Goal: Information Seeking & Learning: Learn about a topic

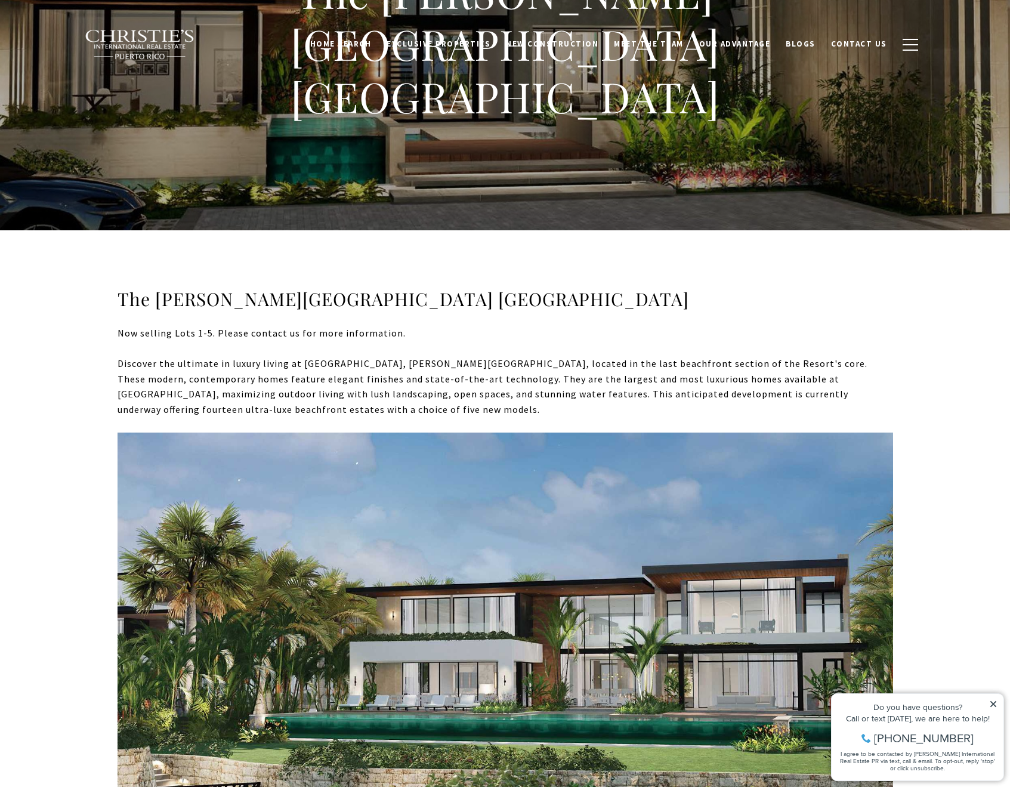
scroll to position [302, 0]
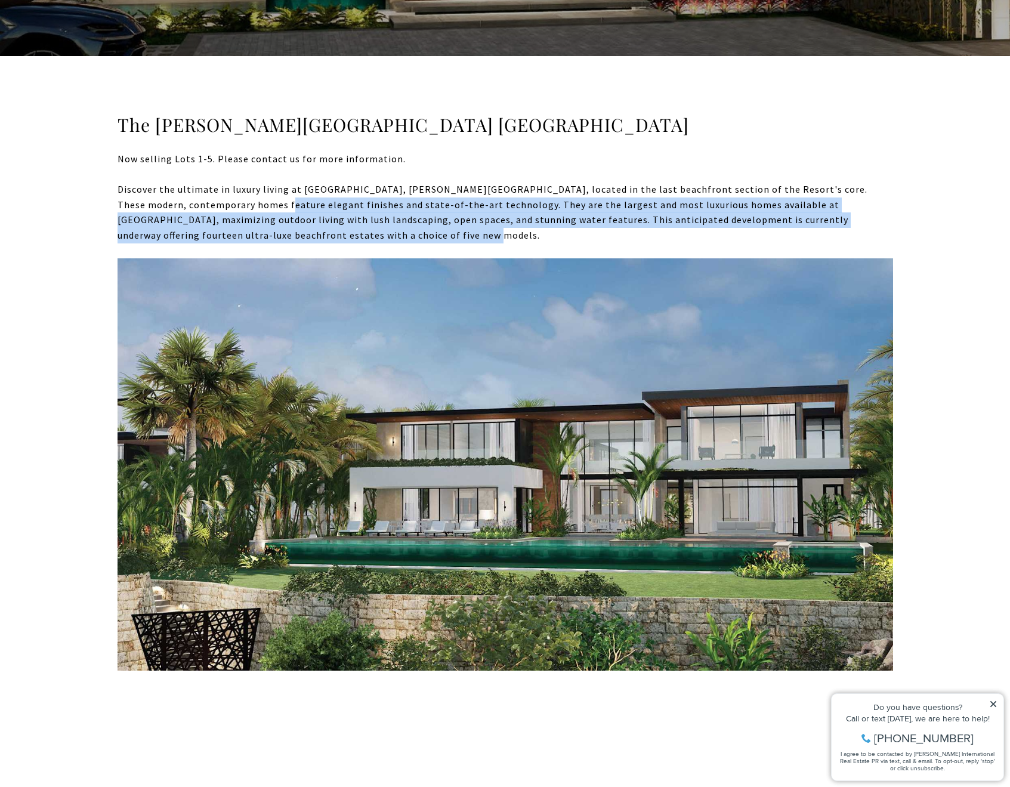
drag, startPoint x: 195, startPoint y: 206, endPoint x: 318, endPoint y: 234, distance: 126.1
click at [318, 234] on div "Discover the ultimate in luxury living at La Cala, Ritz-Carlton Reserve Residen…" at bounding box center [504, 212] width 775 height 61
click at [330, 236] on div "Discover the ultimate in luxury living at La Cala, Ritz-Carlton Reserve Residen…" at bounding box center [504, 212] width 775 height 61
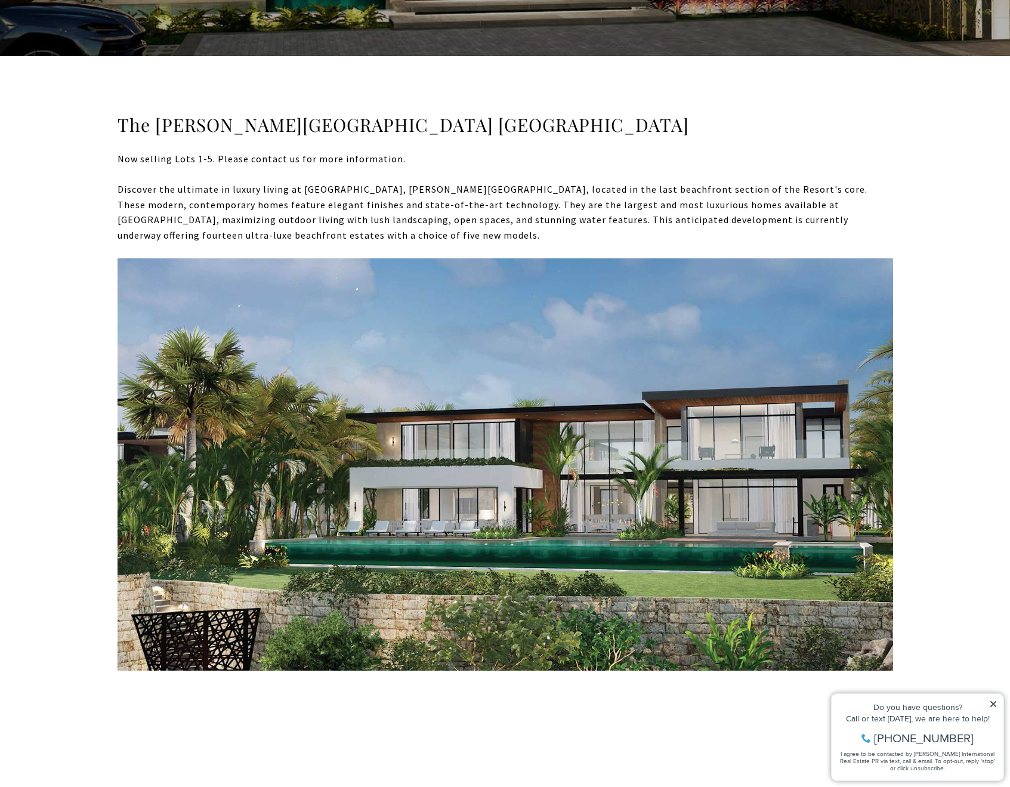
click at [992, 706] on icon at bounding box center [993, 704] width 8 height 8
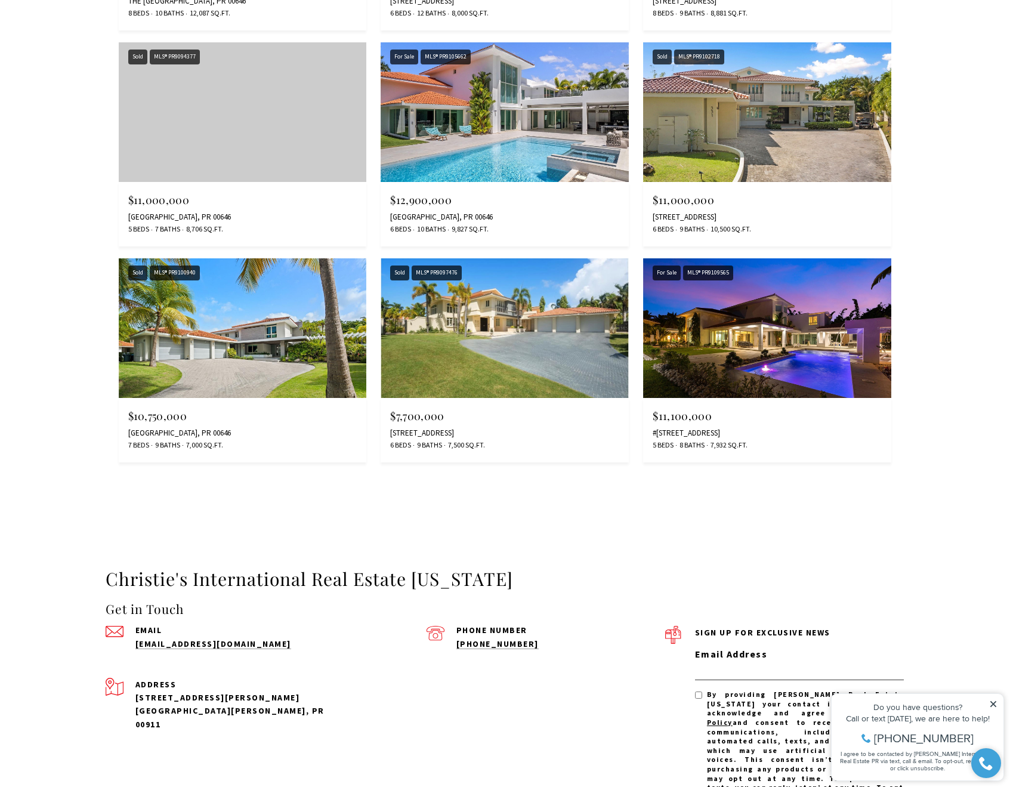
scroll to position [1735, 0]
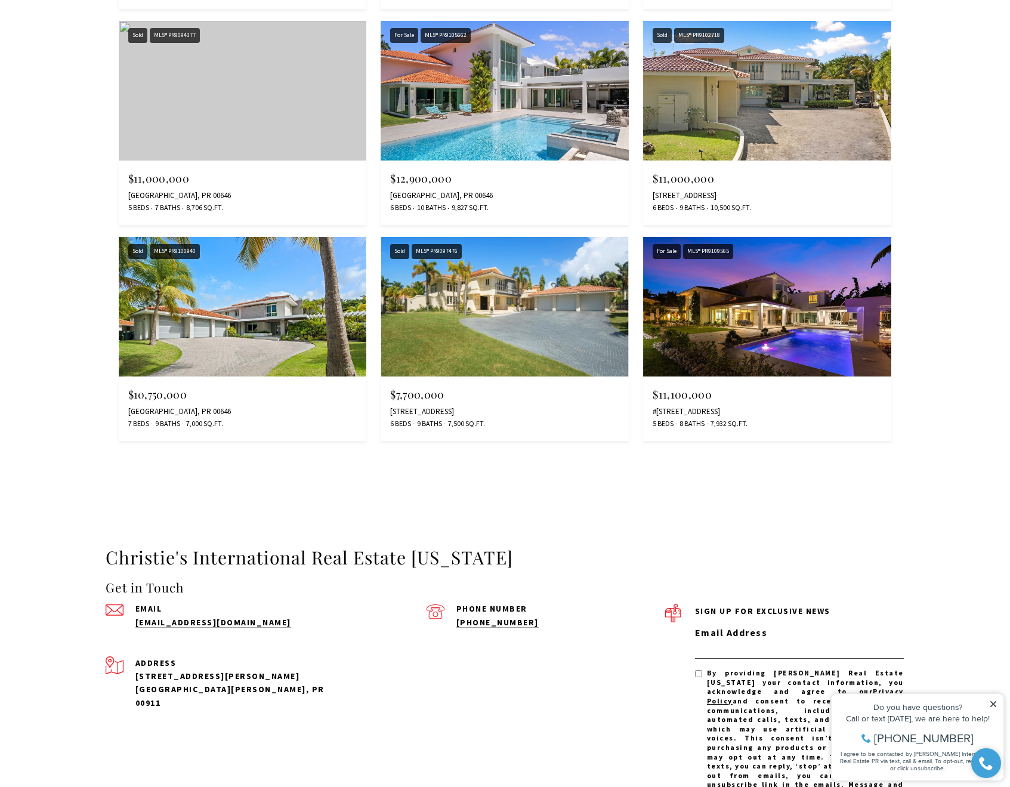
click at [818, 314] on img at bounding box center [767, 307] width 248 height 140
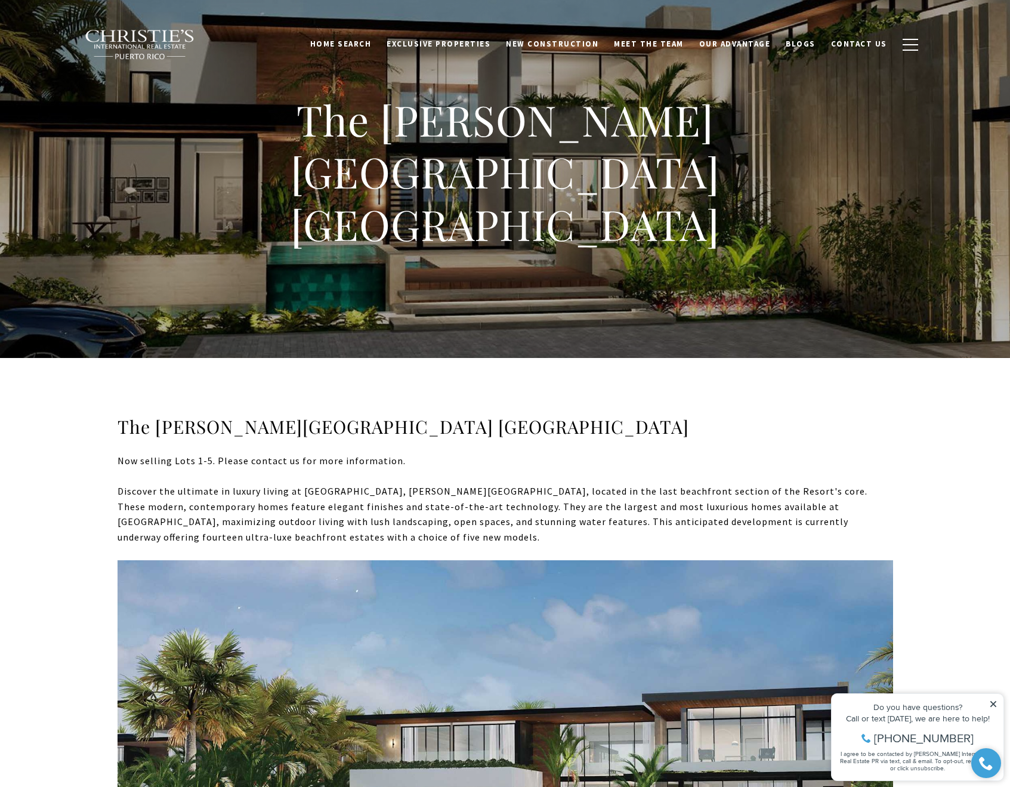
click at [156, 35] on img at bounding box center [140, 44] width 111 height 31
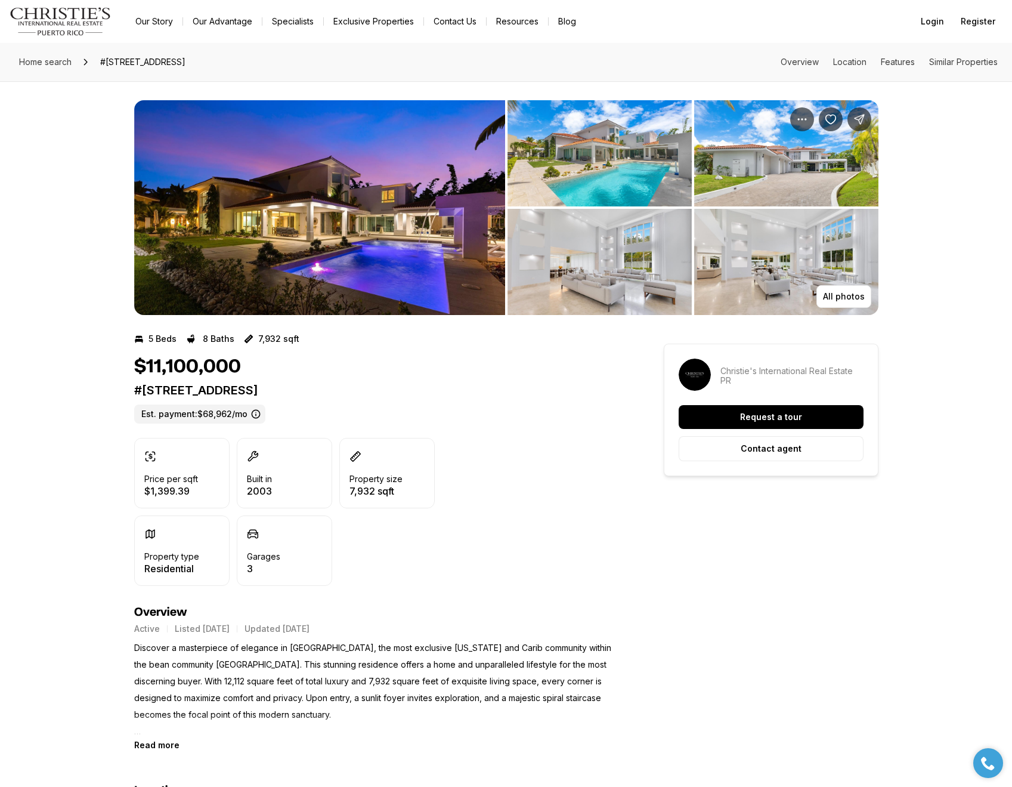
click at [396, 230] on img "View image gallery" at bounding box center [319, 207] width 371 height 215
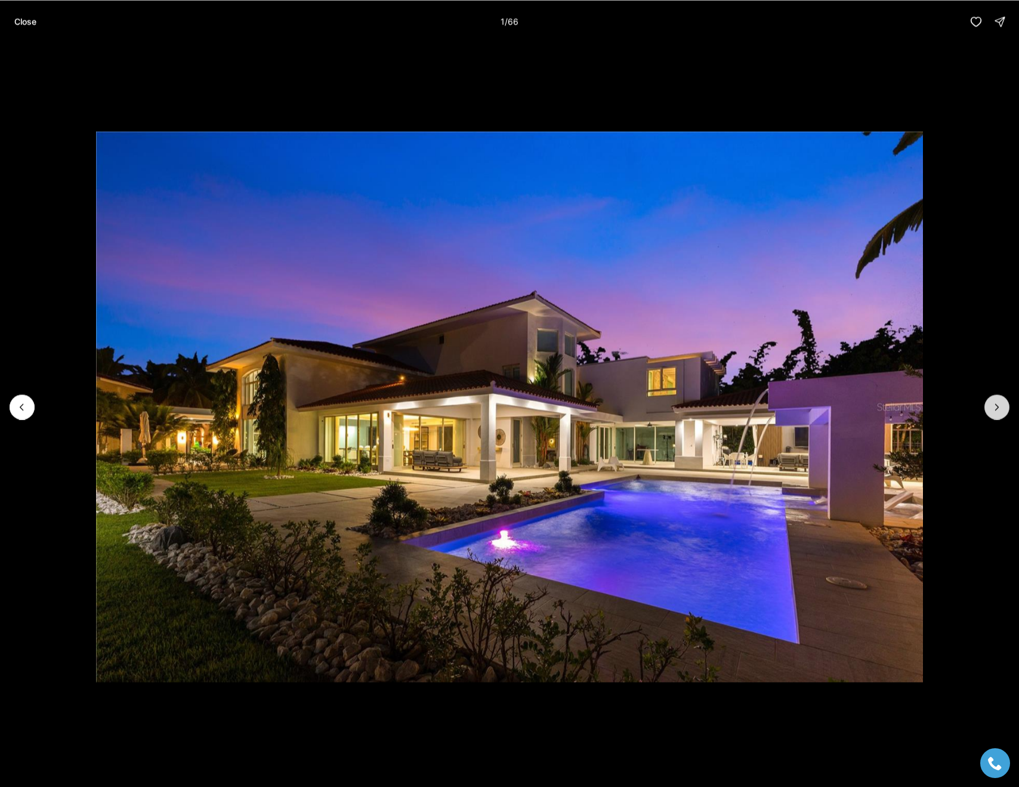
click at [1000, 408] on icon "Next slide" at bounding box center [997, 407] width 12 height 12
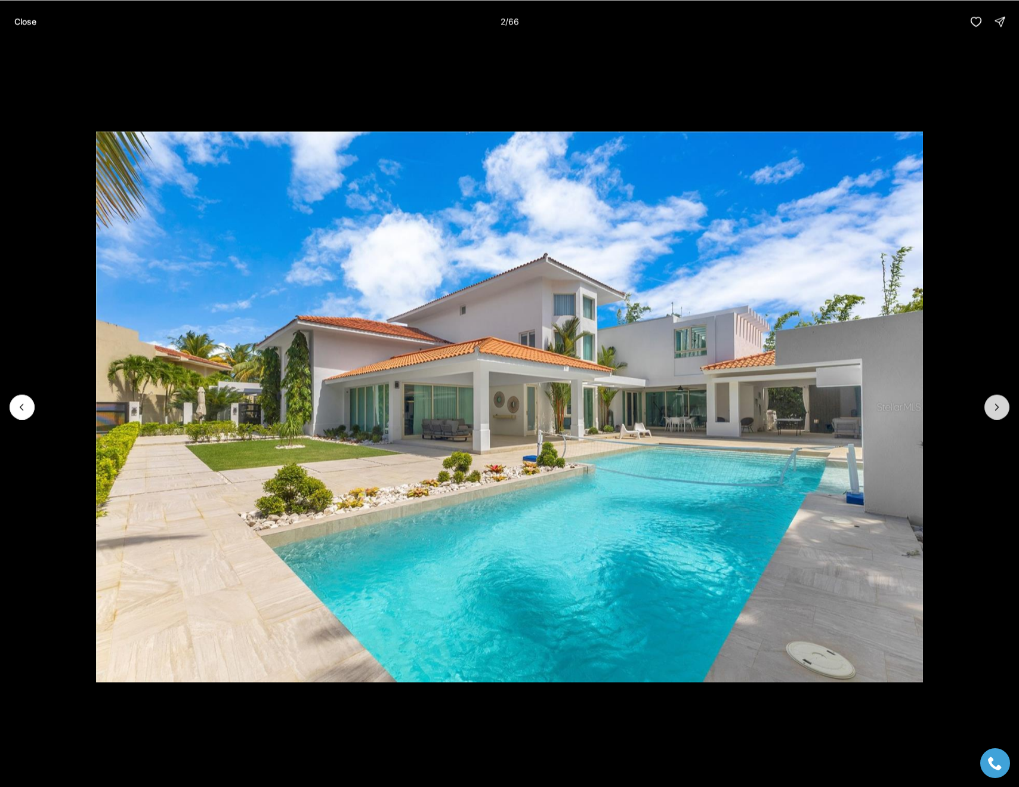
click at [1000, 408] on icon "Next slide" at bounding box center [997, 407] width 12 height 12
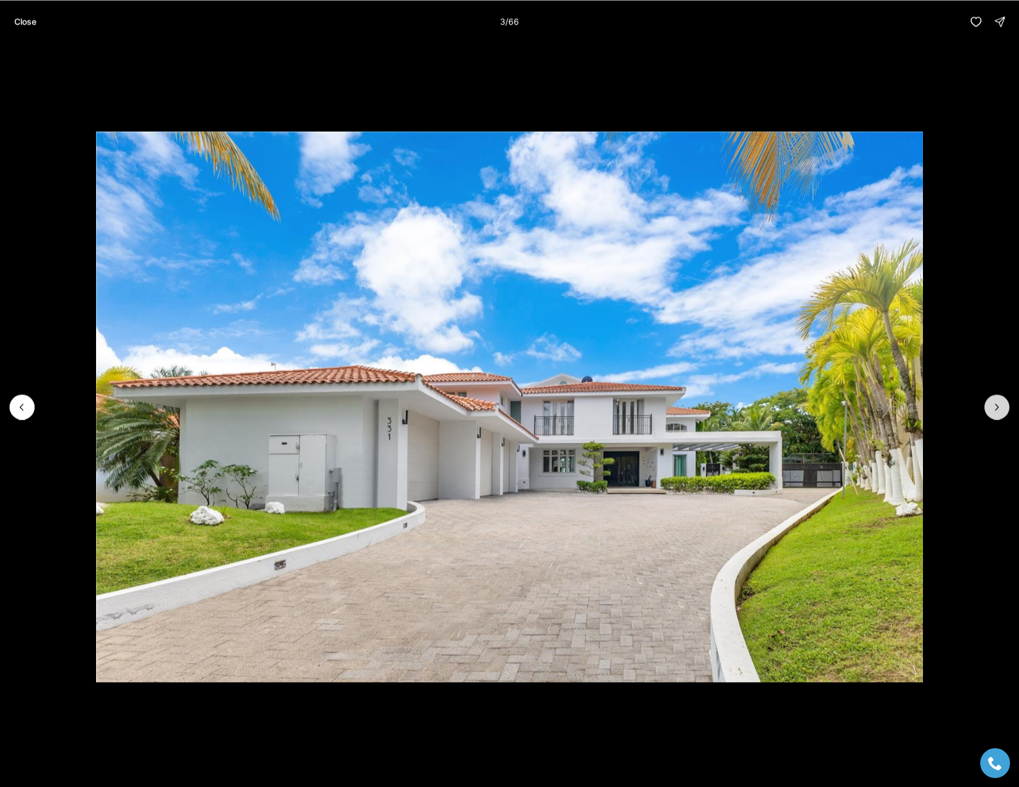
click at [995, 409] on icon "Next slide" at bounding box center [997, 407] width 12 height 12
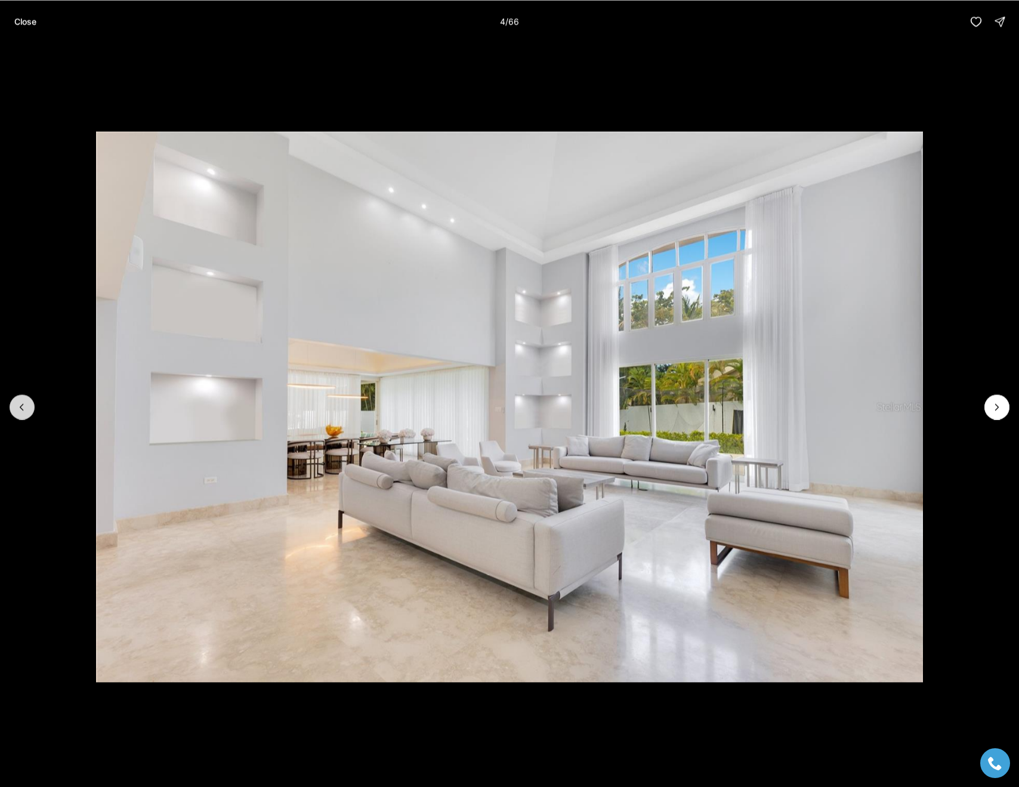
click at [10, 406] on button "Previous slide" at bounding box center [22, 406] width 25 height 25
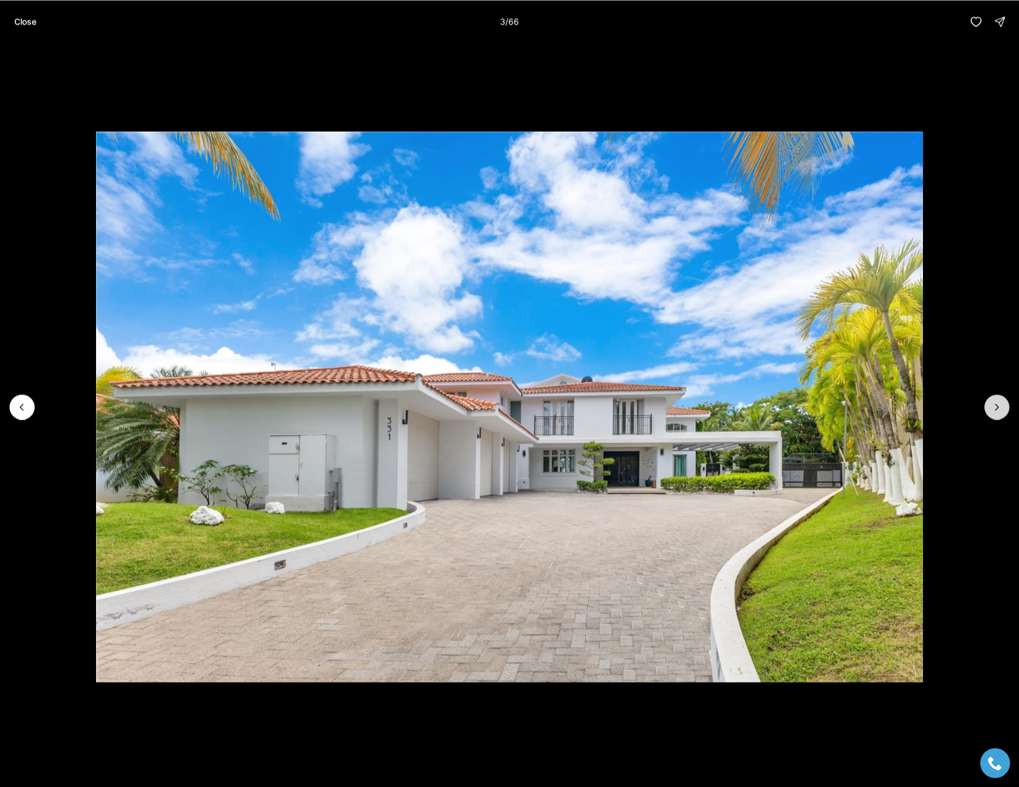
click at [995, 411] on icon "Next slide" at bounding box center [997, 407] width 12 height 12
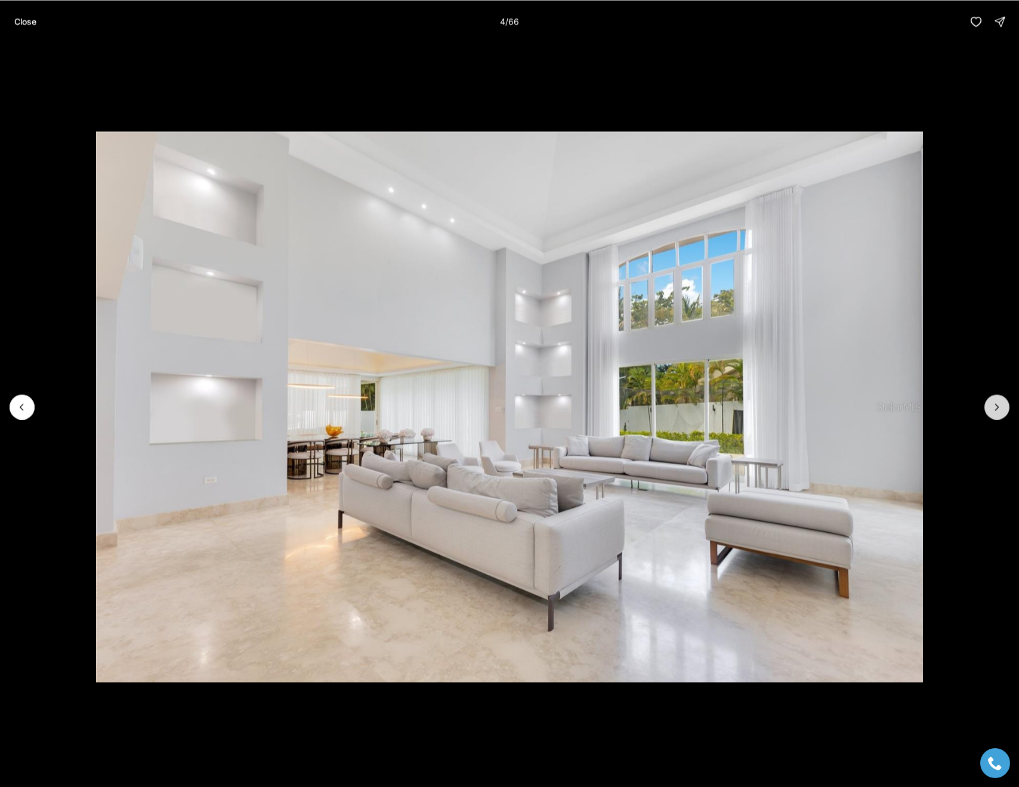
click at [995, 411] on icon "Next slide" at bounding box center [997, 407] width 12 height 12
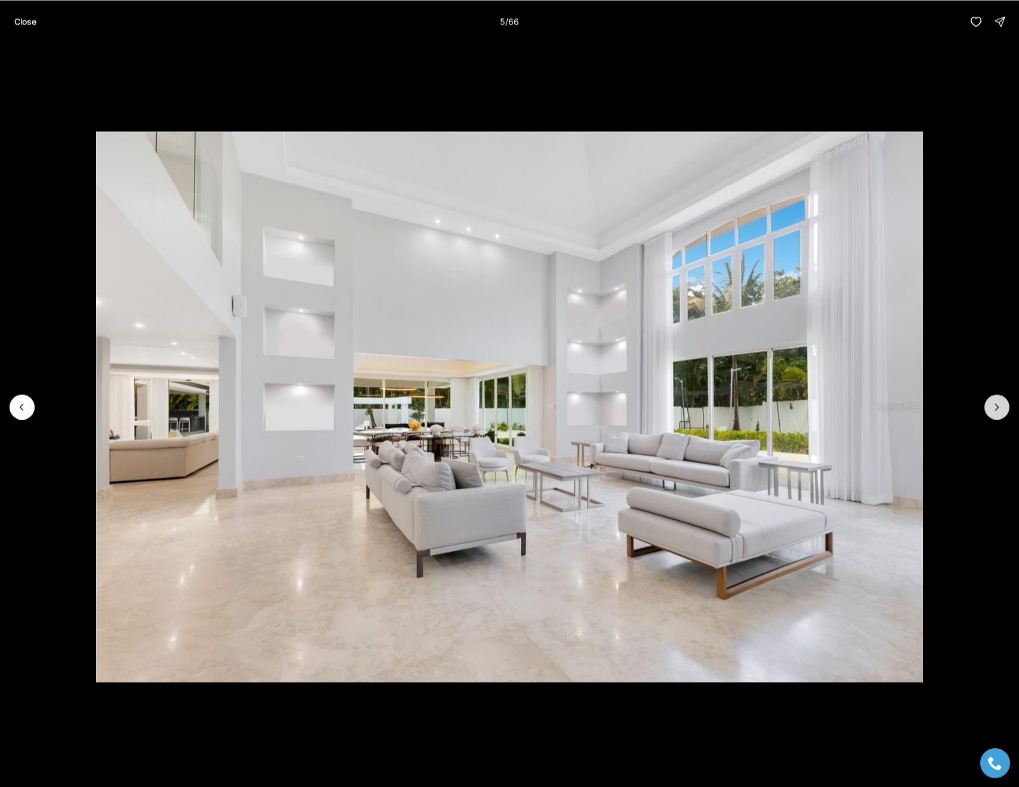
click at [995, 411] on icon "Next slide" at bounding box center [997, 407] width 12 height 12
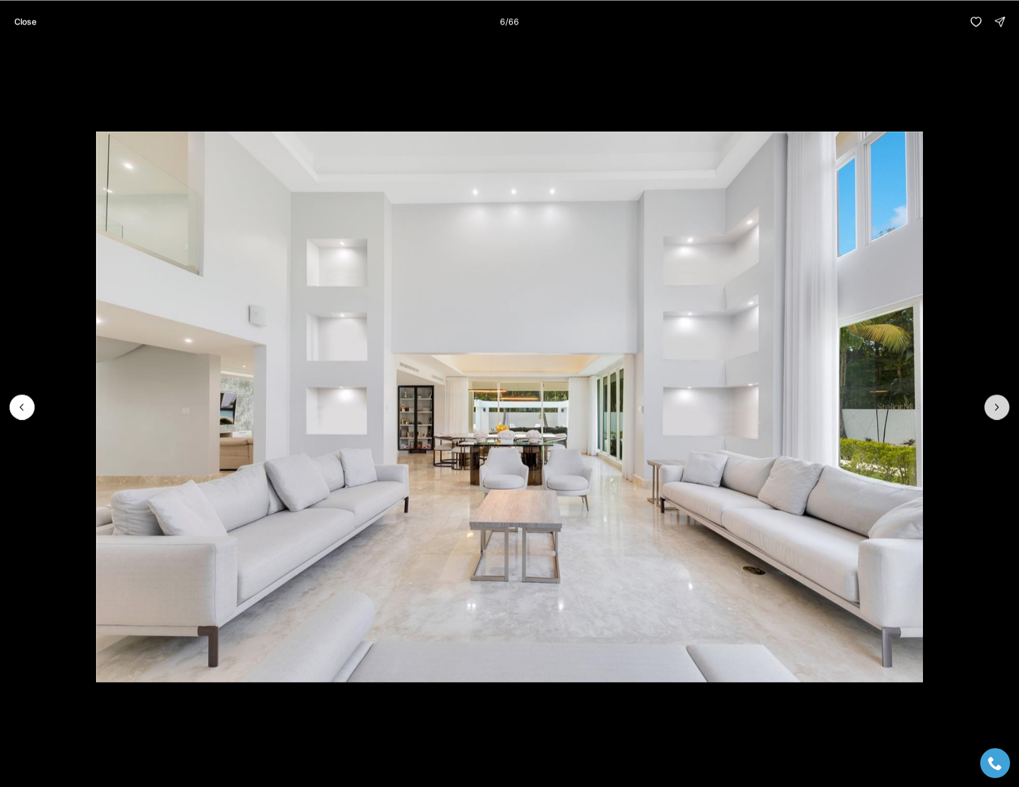
click at [995, 411] on icon "Next slide" at bounding box center [997, 407] width 12 height 12
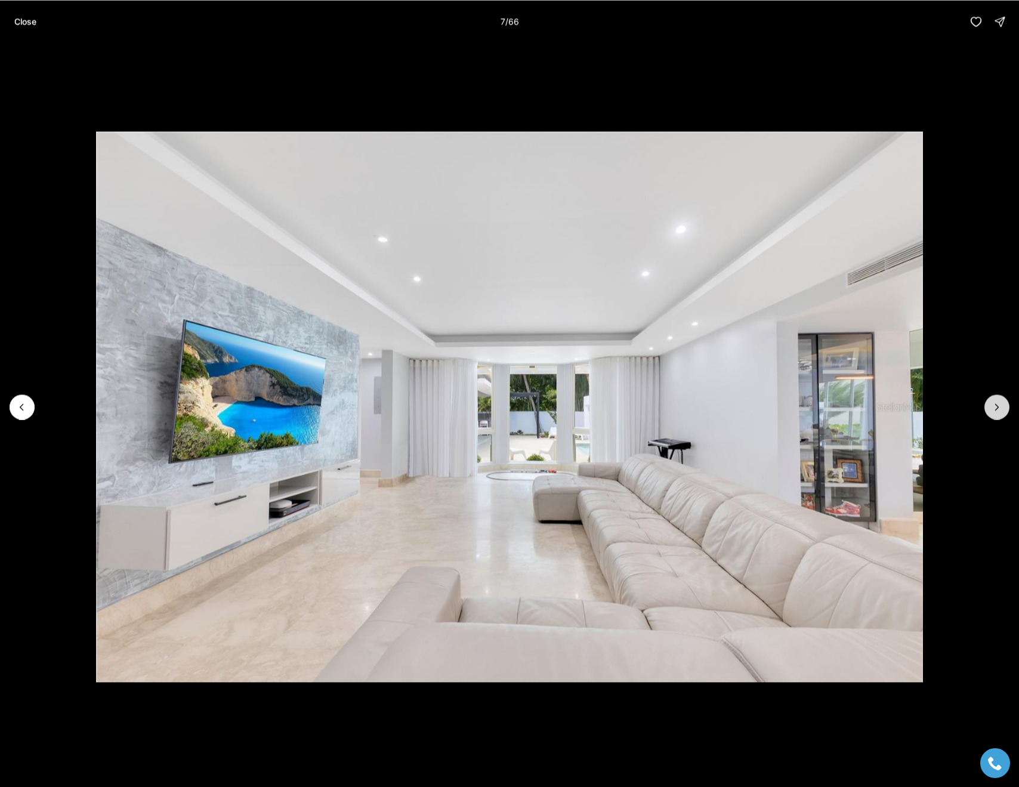
click at [995, 411] on icon "Next slide" at bounding box center [997, 407] width 12 height 12
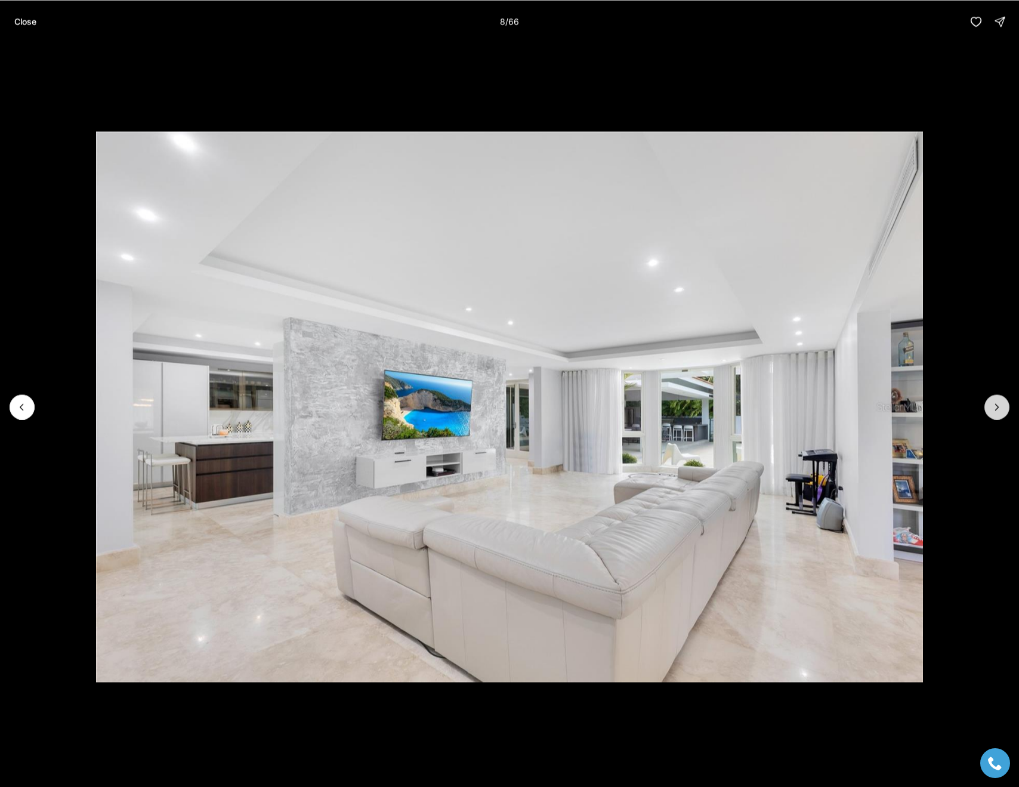
click at [995, 411] on icon "Next slide" at bounding box center [997, 407] width 12 height 12
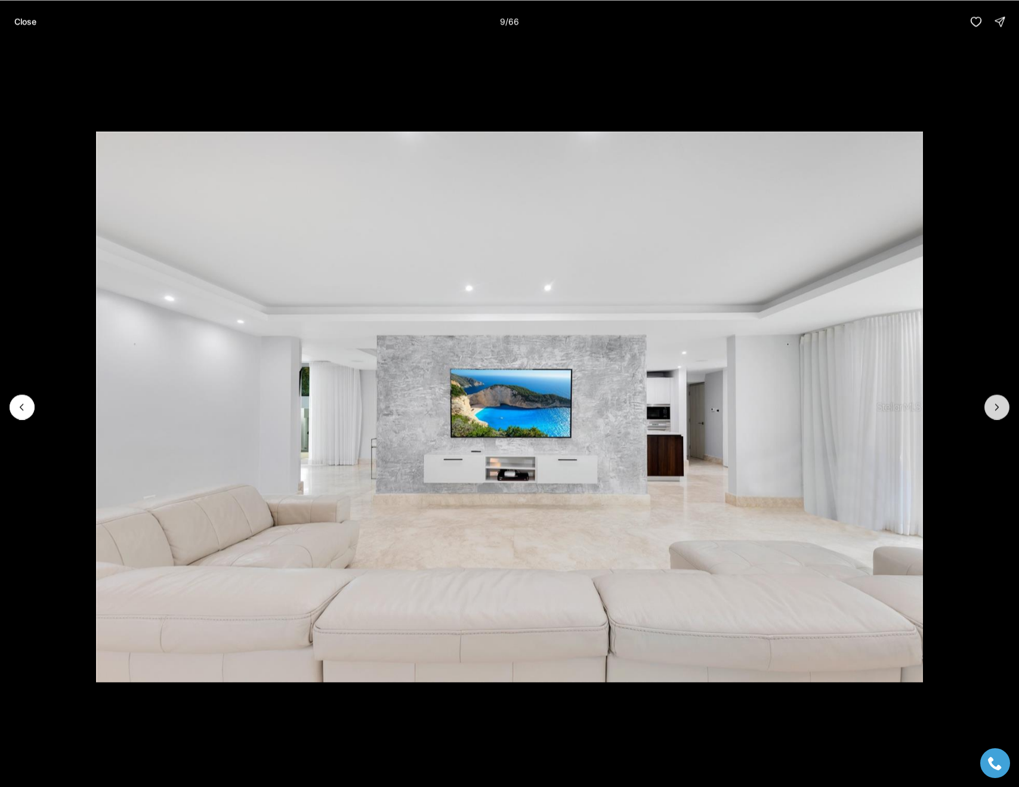
click at [995, 411] on icon "Next slide" at bounding box center [997, 407] width 12 height 12
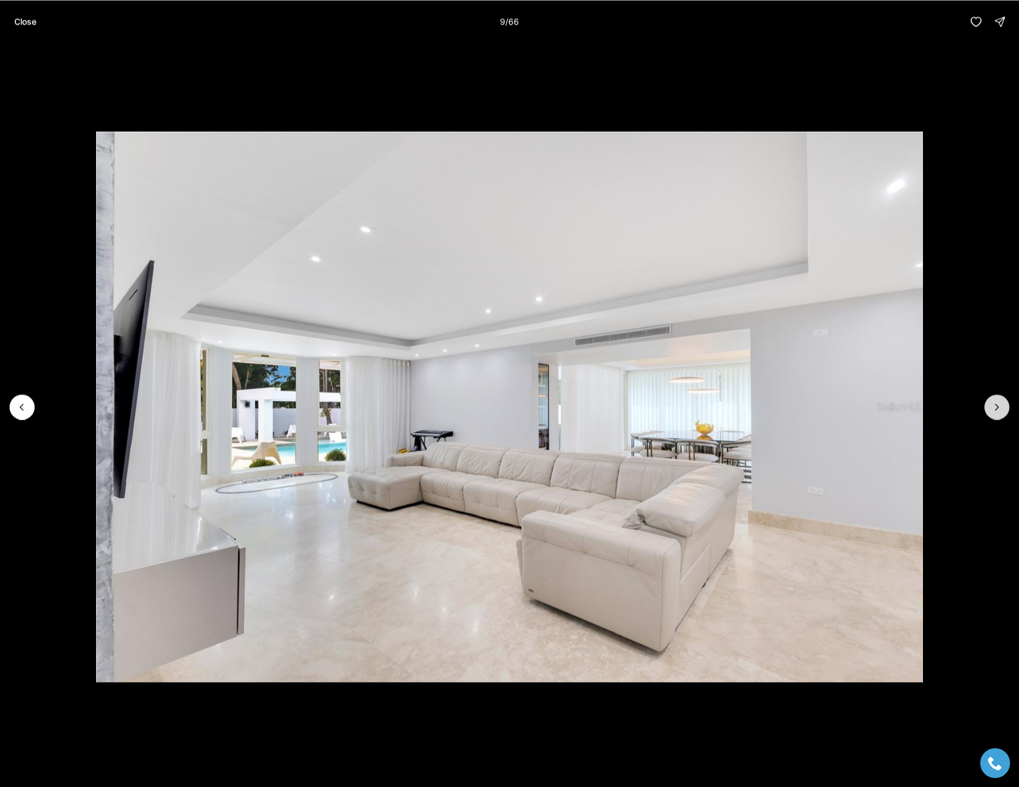
click at [995, 411] on icon "Next slide" at bounding box center [997, 407] width 12 height 12
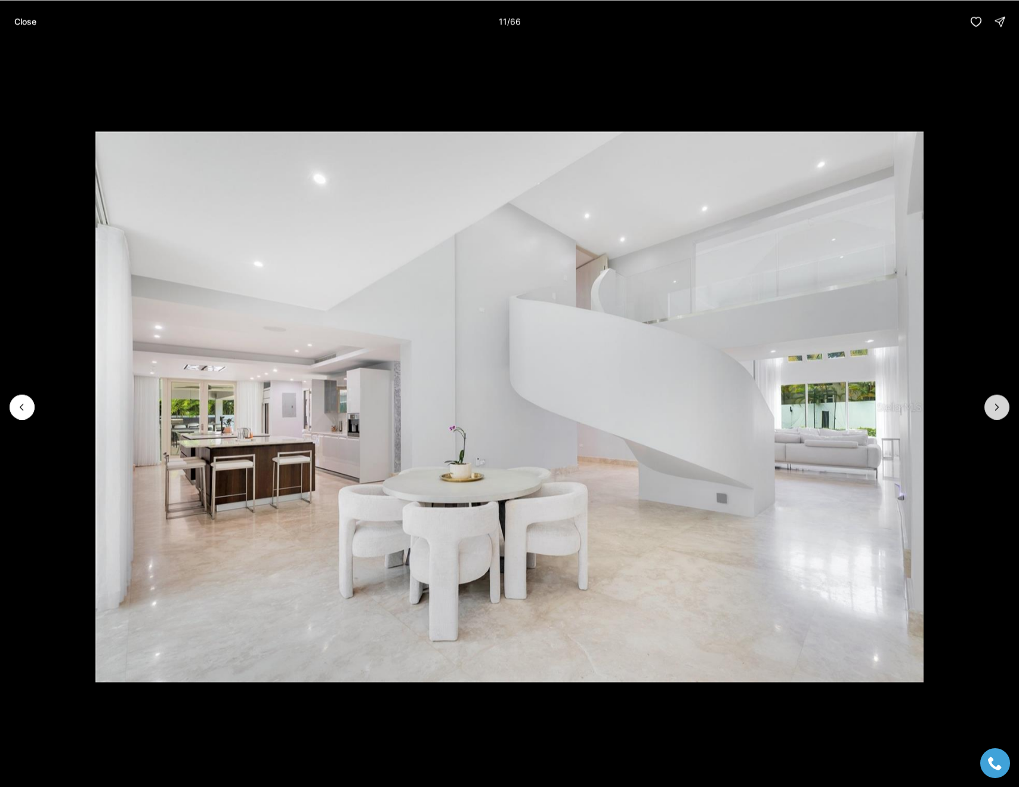
click at [995, 411] on icon "Next slide" at bounding box center [997, 407] width 12 height 12
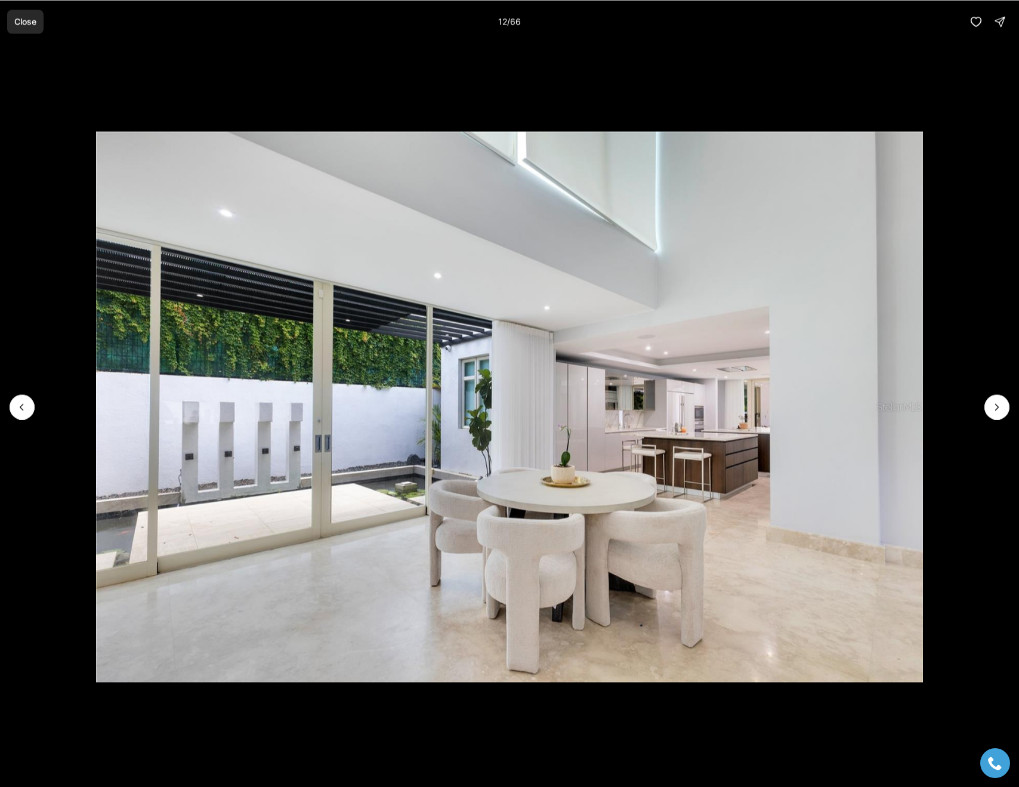
click at [18, 25] on p "Close" at bounding box center [25, 22] width 22 height 10
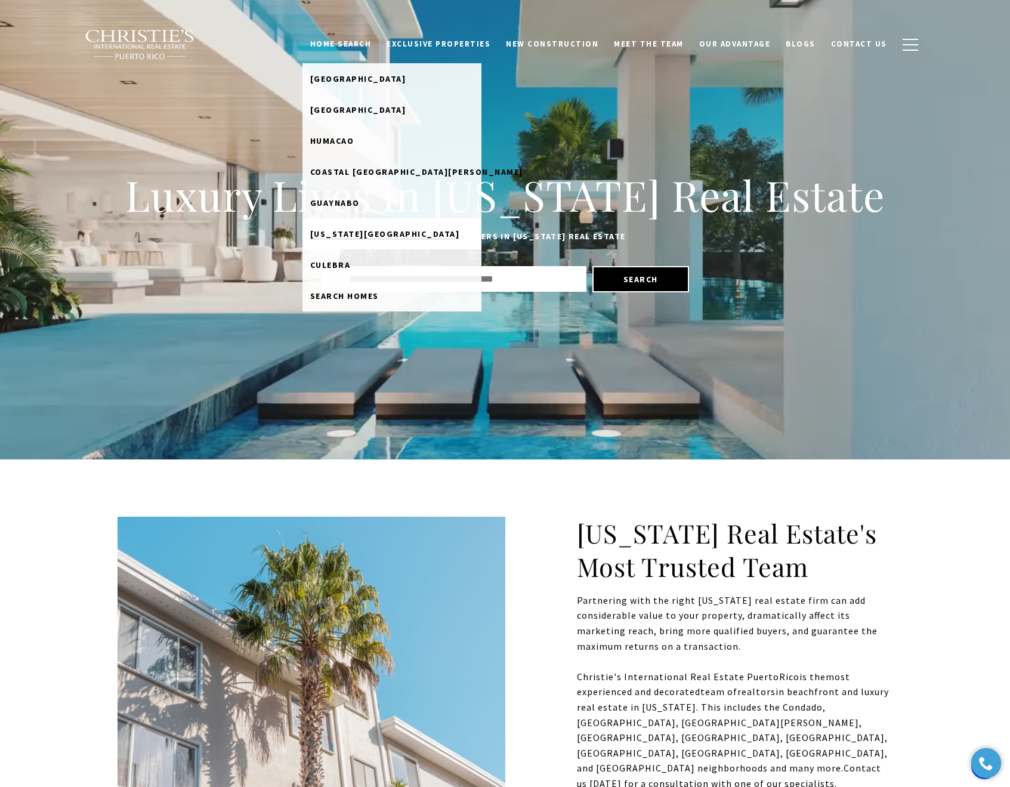
click at [388, 241] on link "[US_STATE][GEOGRAPHIC_DATA]" at bounding box center [391, 233] width 179 height 31
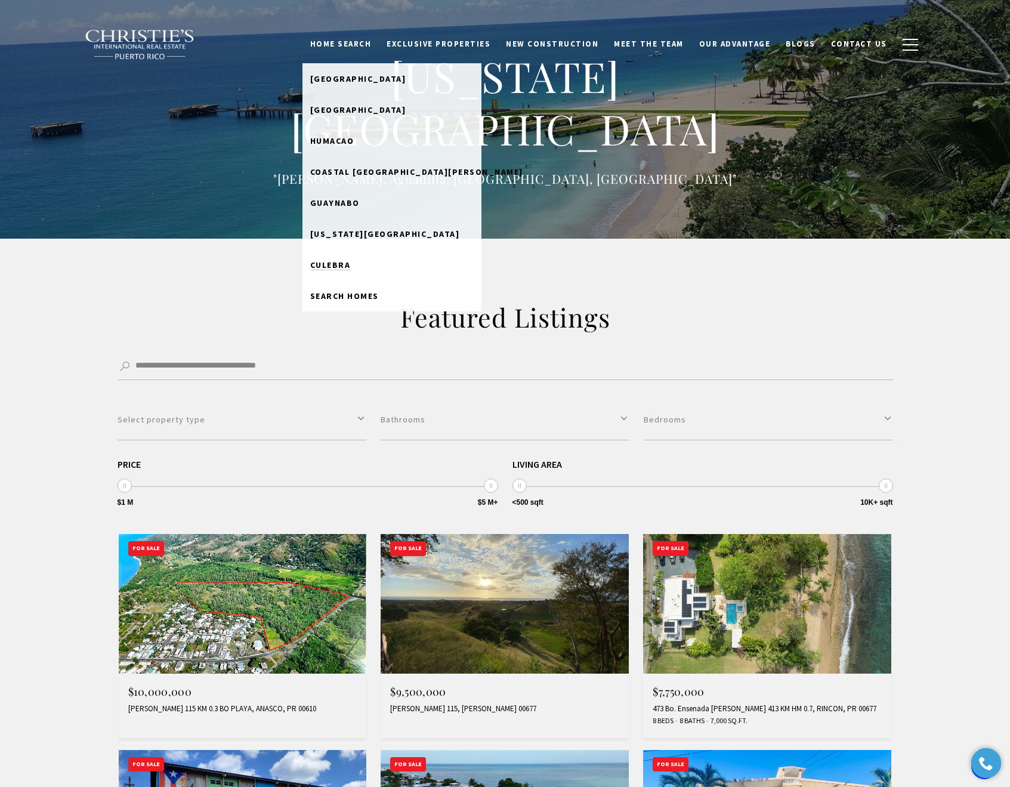
click at [360, 280] on link "Culebra" at bounding box center [391, 264] width 179 height 31
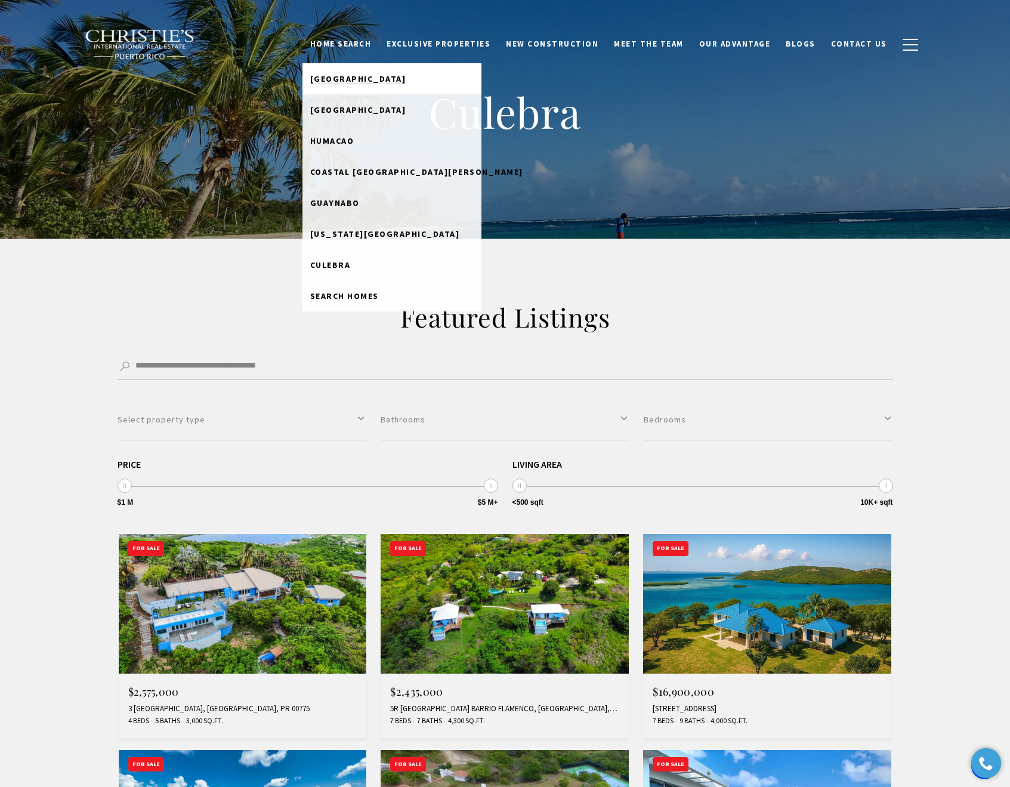
click at [360, 84] on link "[GEOGRAPHIC_DATA]" at bounding box center [391, 78] width 179 height 31
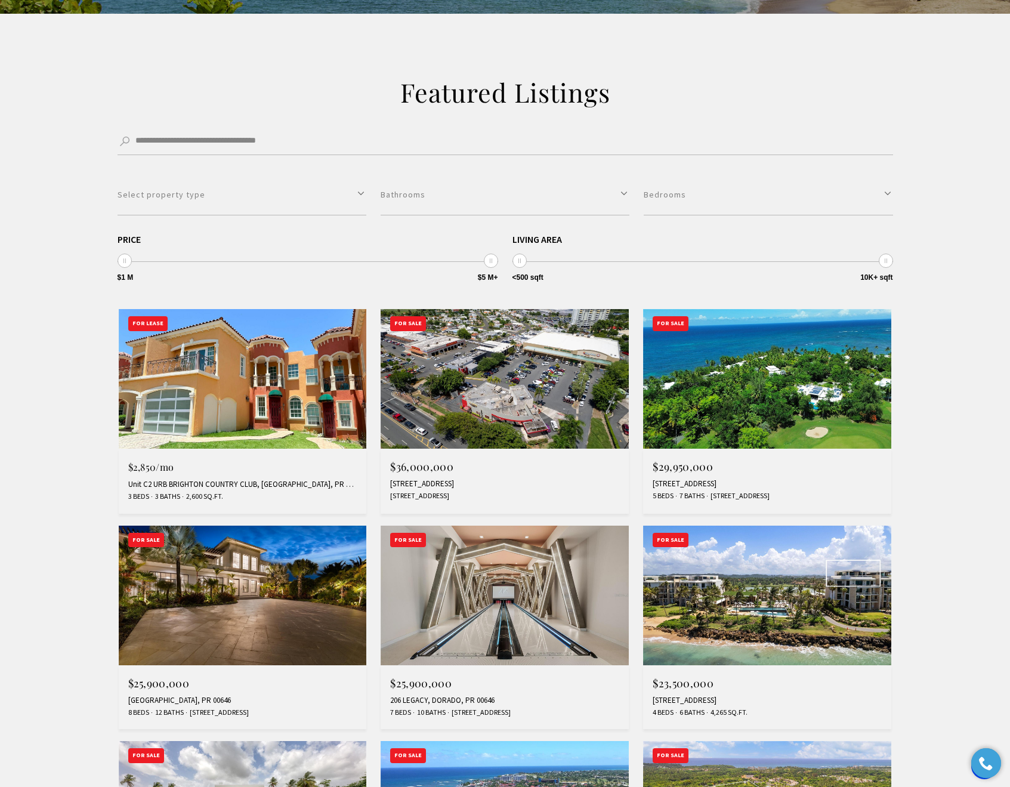
scroll to position [260, 0]
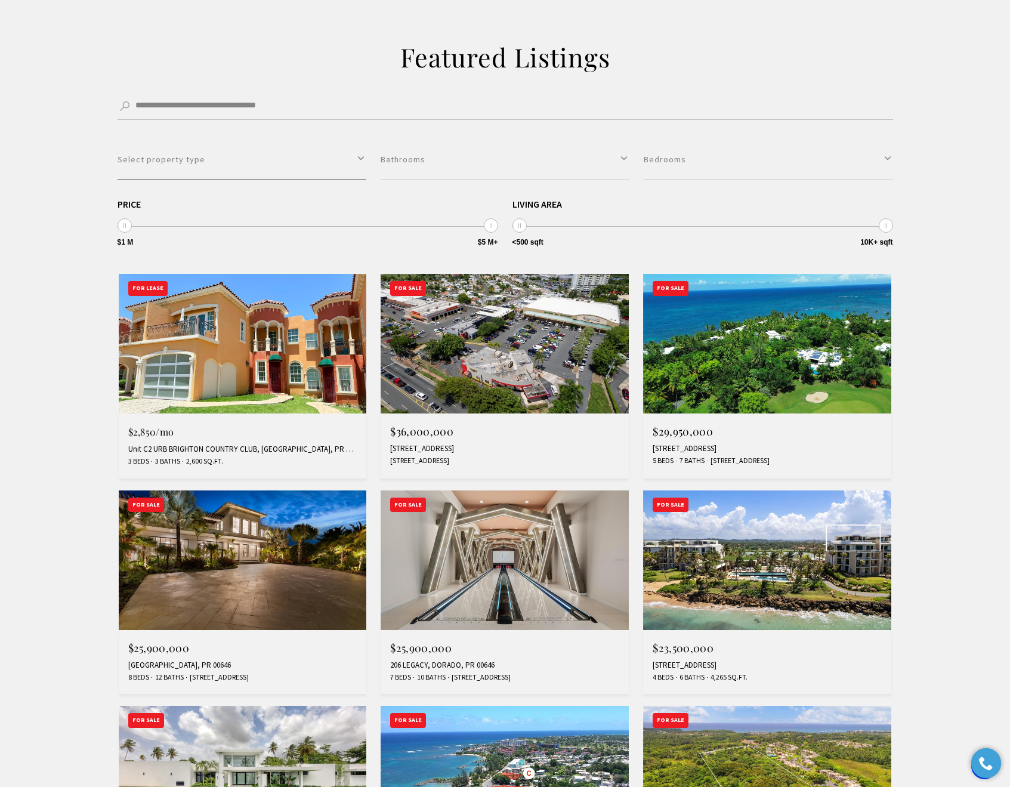
click at [233, 162] on button "Select property type" at bounding box center [241, 159] width 249 height 41
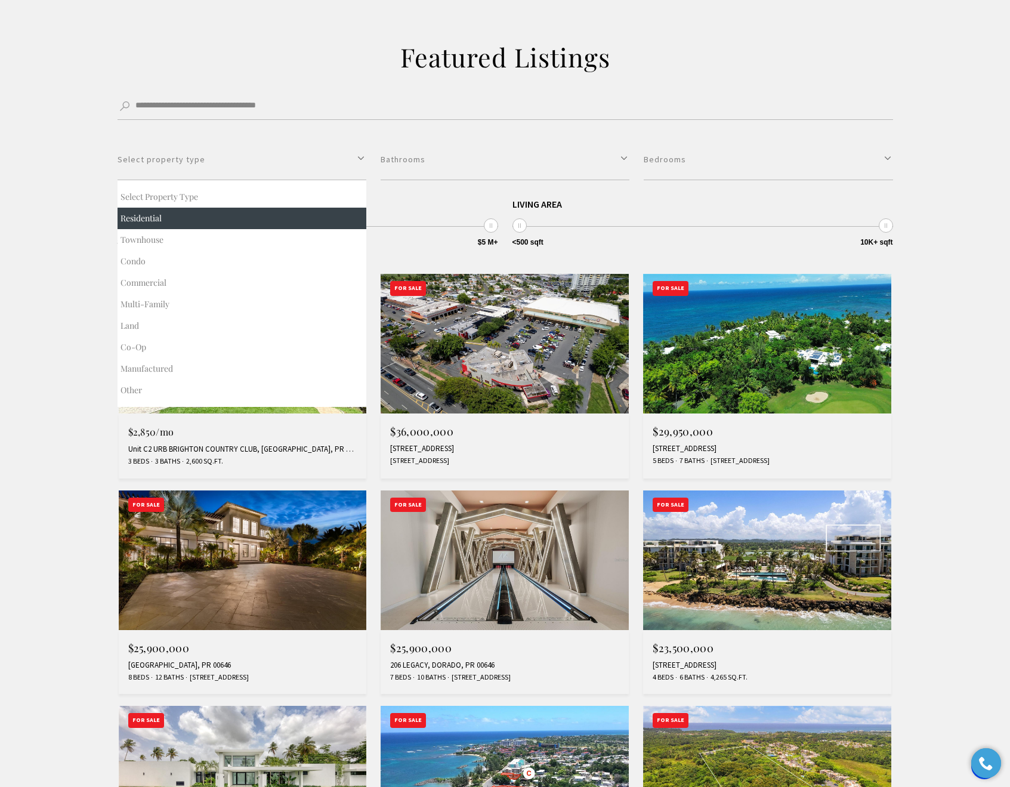
click at [170, 211] on button "Residential" at bounding box center [241, 218] width 249 height 21
select select "**********"
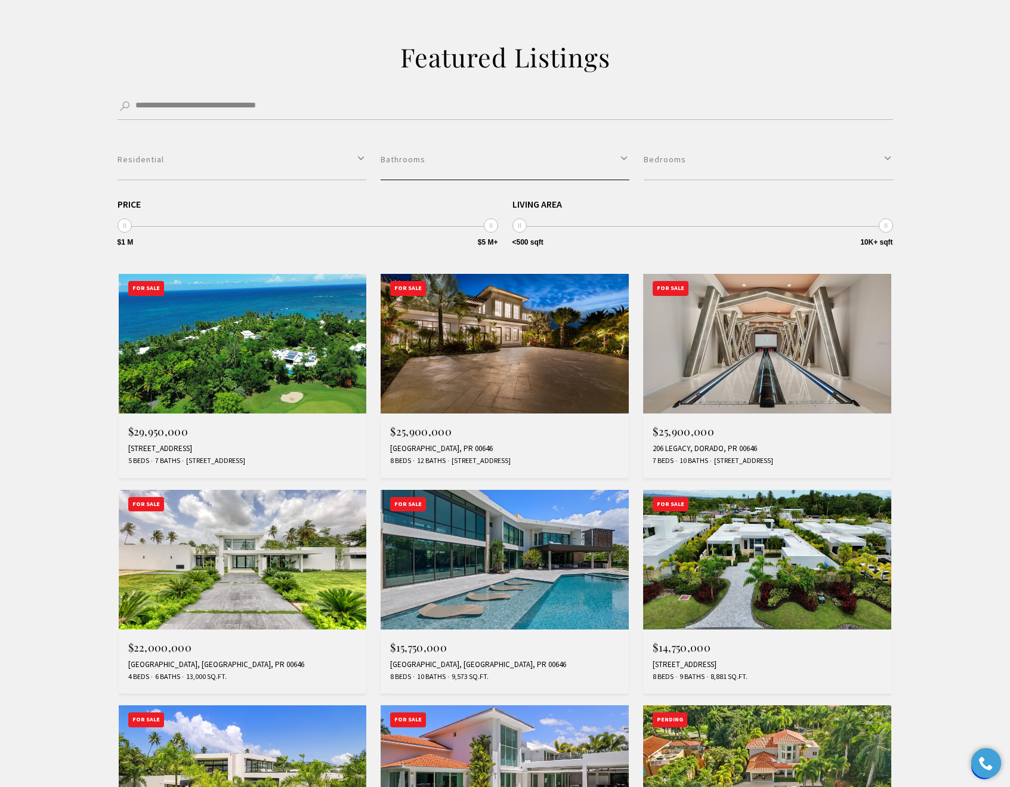
click at [453, 163] on button "Bathrooms" at bounding box center [504, 159] width 249 height 41
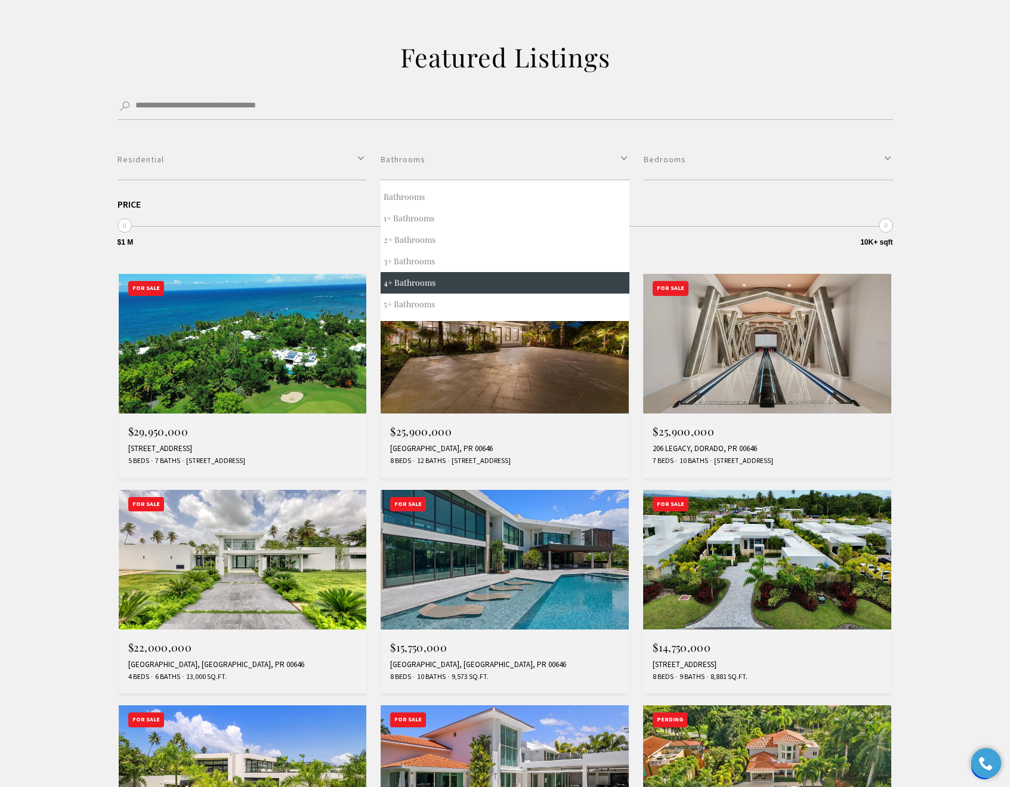
click at [408, 284] on button "4+ Bathrooms" at bounding box center [504, 282] width 249 height 21
select select "*"
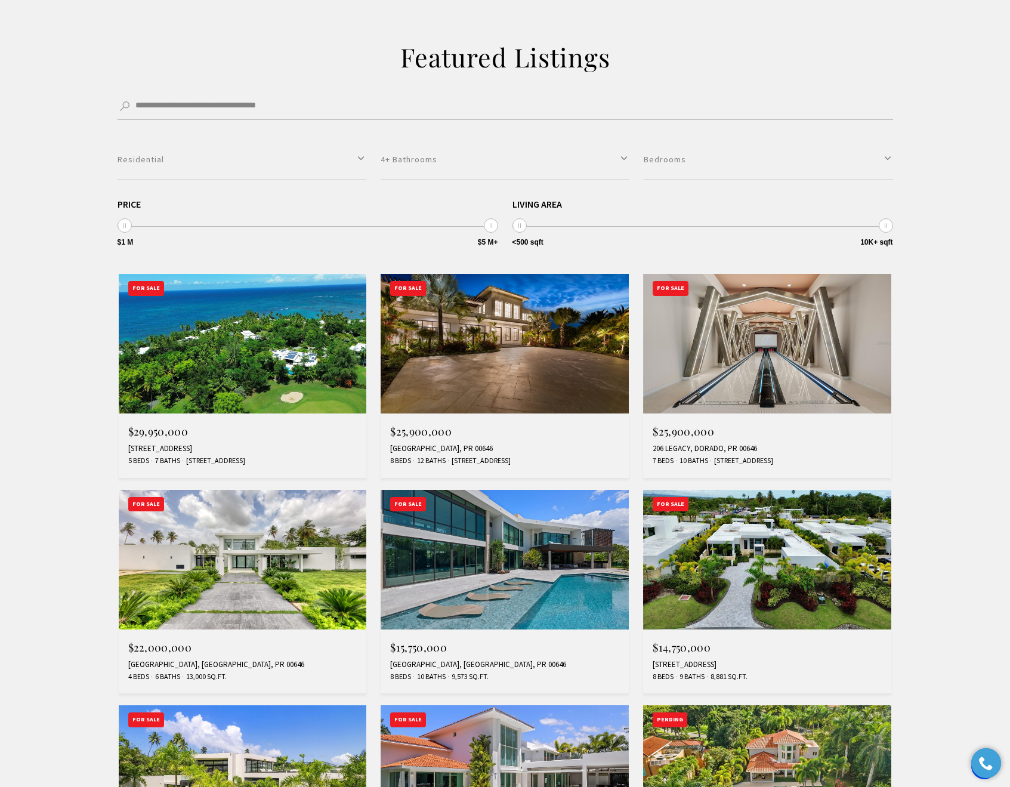
click at [496, 226] on span at bounding box center [491, 225] width 14 height 14
type input "**********"
drag, startPoint x: 496, startPoint y: 226, endPoint x: 489, endPoint y: 227, distance: 6.6
click at [489, 227] on span "$1 M $5 M+ $1 M $4.90 M $1 M — $4.90 M" at bounding box center [307, 212] width 380 height 27
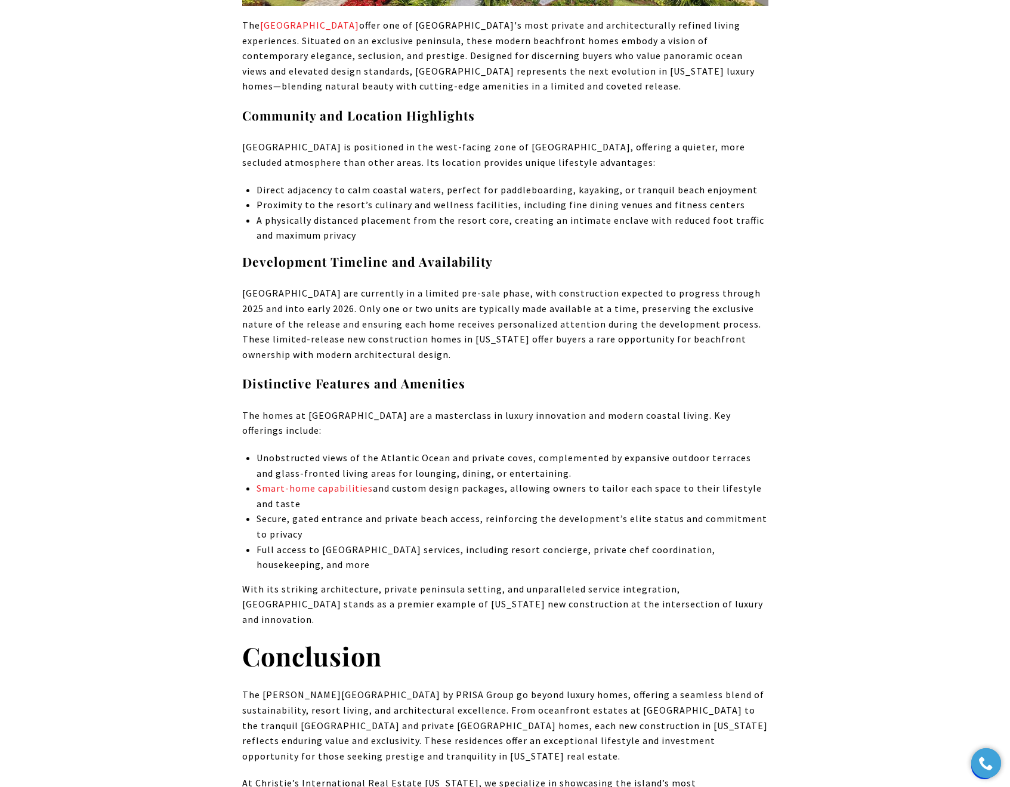
scroll to position [4641, 0]
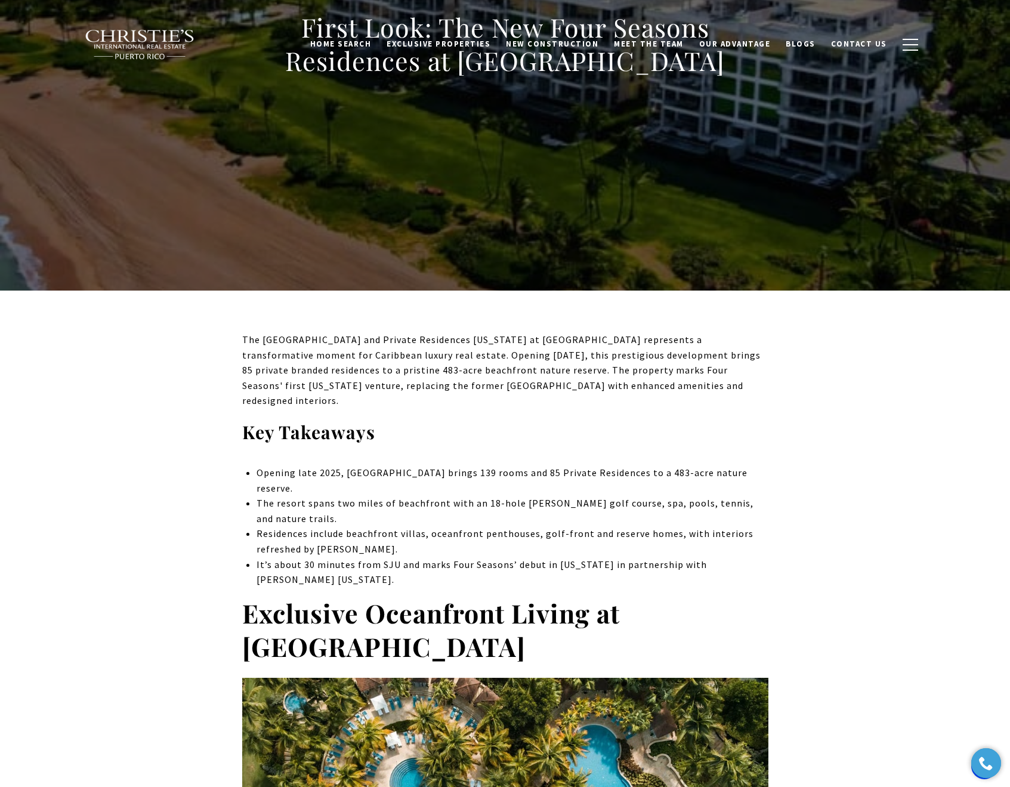
scroll to position [332, 0]
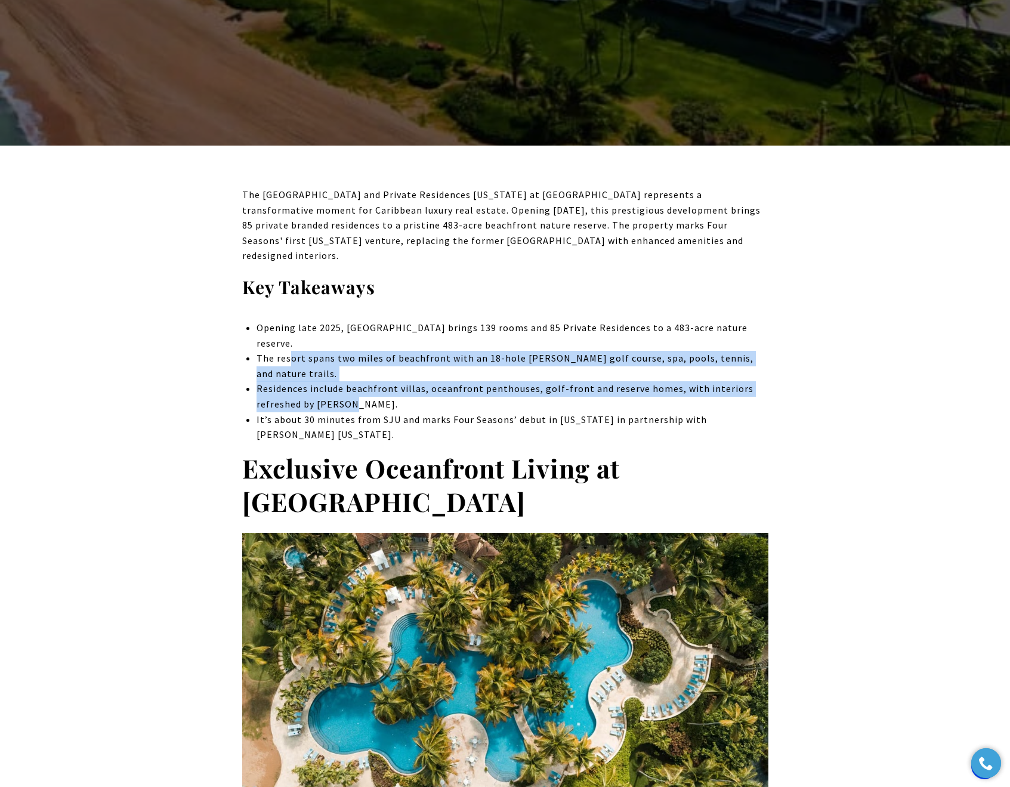
drag, startPoint x: 290, startPoint y: 343, endPoint x: 352, endPoint y: 389, distance: 76.7
click at [352, 389] on ul "Opening late 2025, [GEOGRAPHIC_DATA] brings 139 rooms and 85 Private Residences…" at bounding box center [511, 381] width 511 height 122
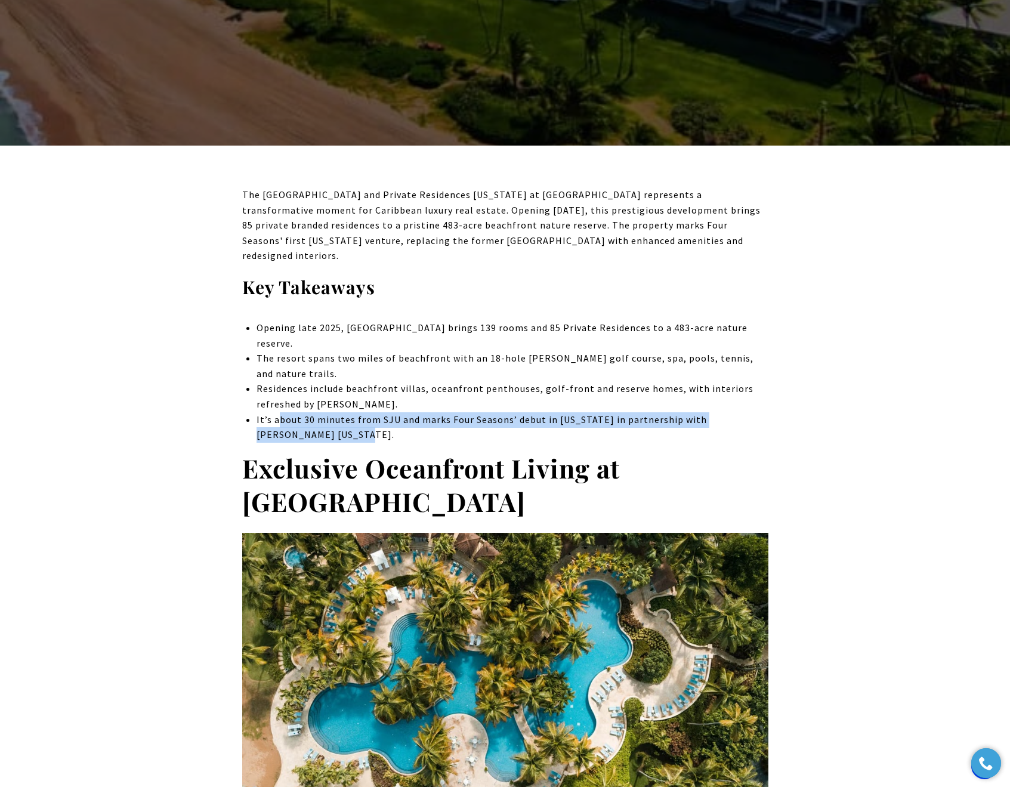
drag, startPoint x: 279, startPoint y: 402, endPoint x: 502, endPoint y: 411, distance: 223.2
click at [502, 412] on li "It’s about 30 minutes from SJU and marks Four Seasons’ debut in [US_STATE] in p…" at bounding box center [511, 427] width 511 height 30
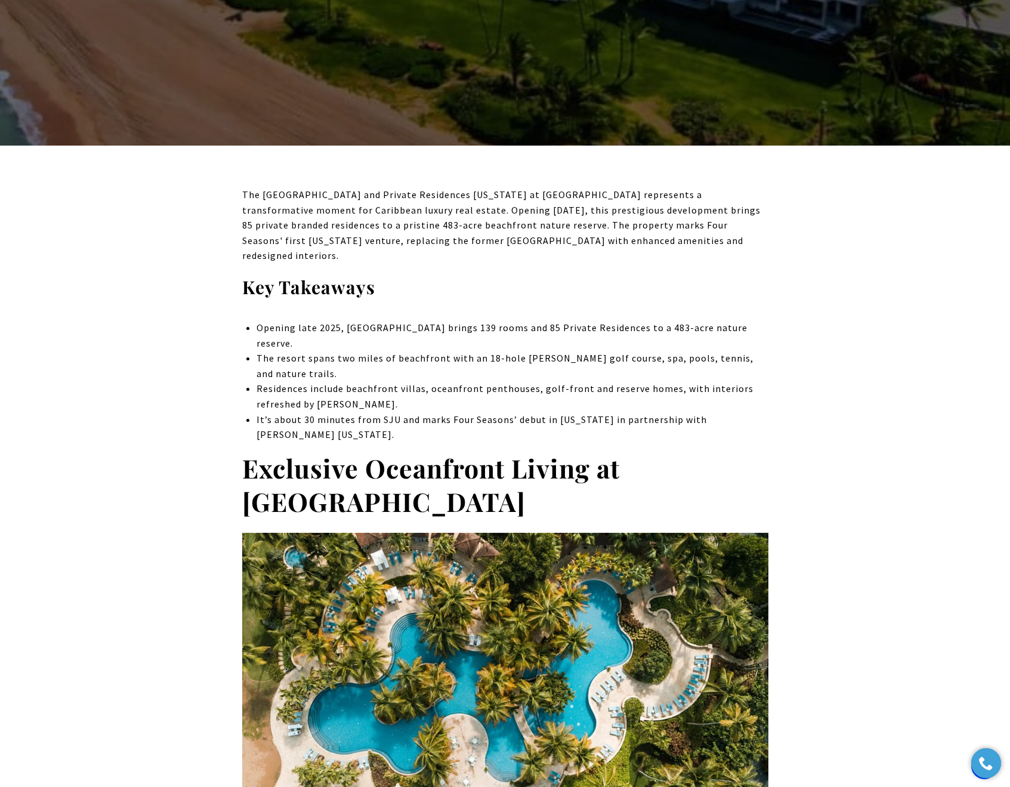
click at [298, 414] on li "It’s about 30 minutes from SJU and marks Four Seasons’ debut in [US_STATE] in p…" at bounding box center [511, 427] width 511 height 30
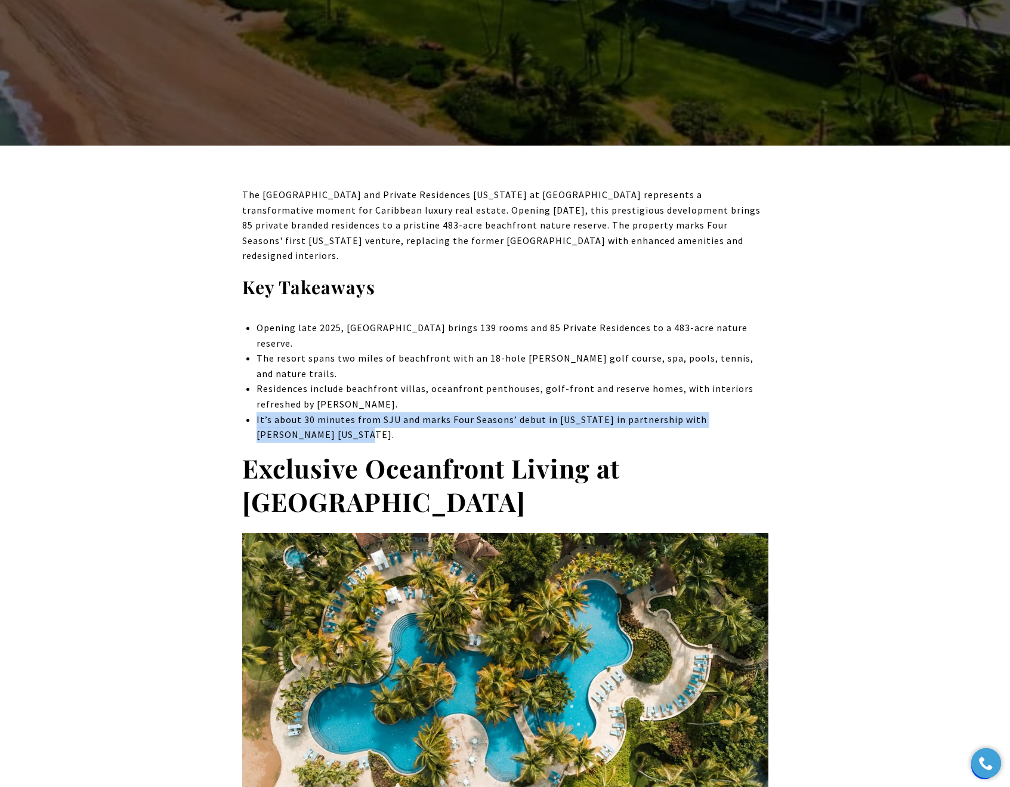
drag, startPoint x: 320, startPoint y: 415, endPoint x: 250, endPoint y: 400, distance: 70.9
click at [283, 412] on li "It’s about 30 minutes from SJU and marks Four Seasons’ debut in [US_STATE] in p…" at bounding box center [511, 427] width 511 height 30
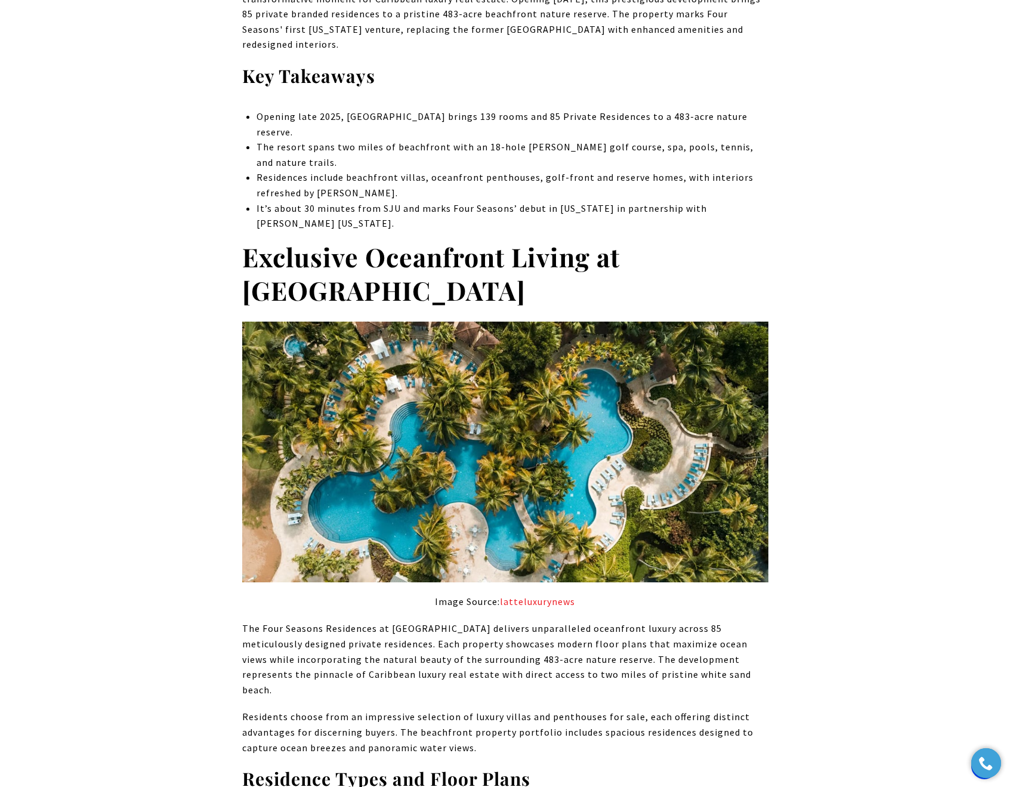
scroll to position [635, 0]
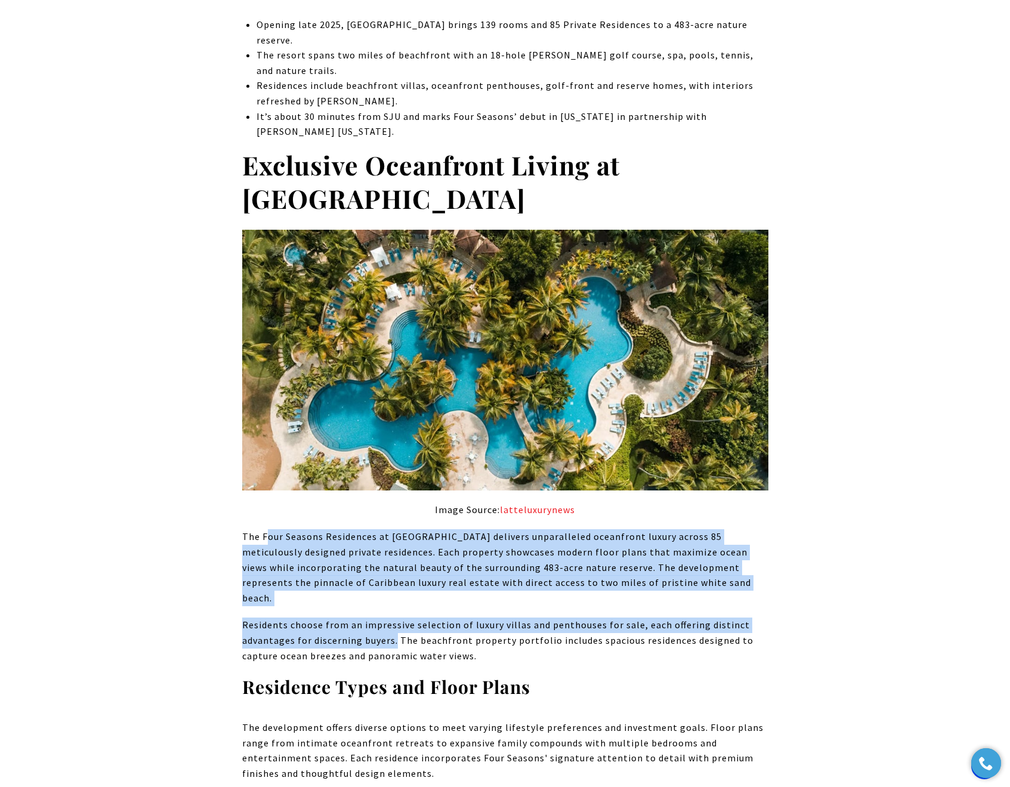
drag, startPoint x: 266, startPoint y: 519, endPoint x: 394, endPoint y: 601, distance: 151.7
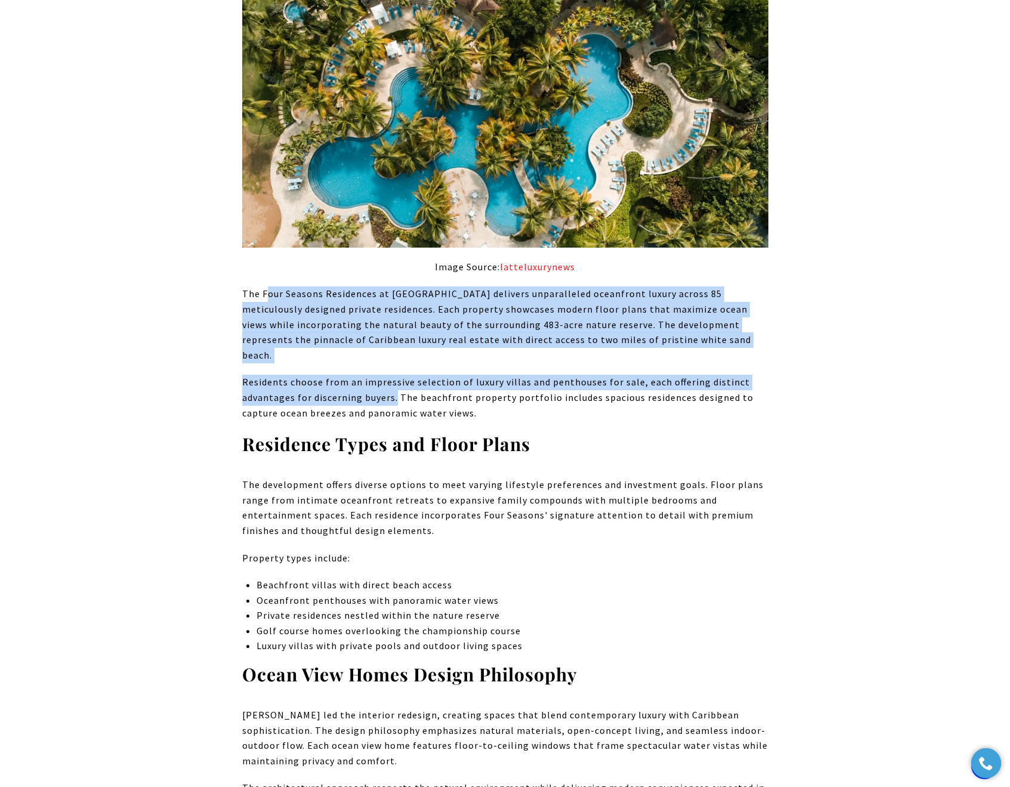
scroll to position [1092, 0]
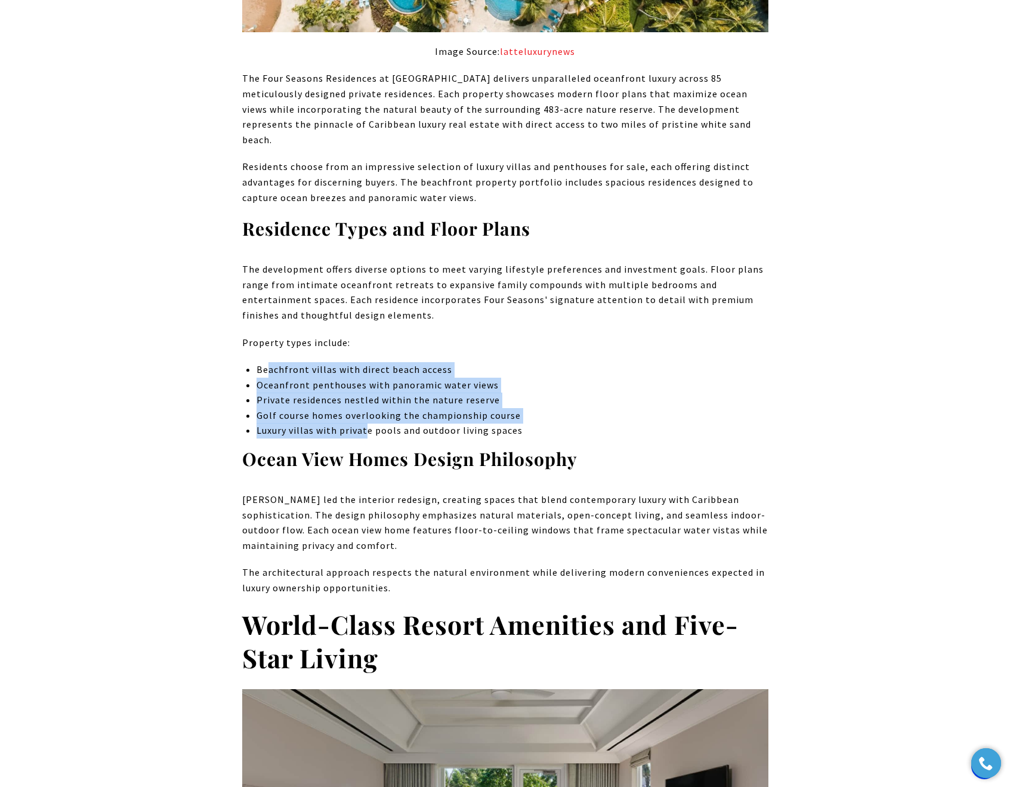
drag, startPoint x: 267, startPoint y: 329, endPoint x: 364, endPoint y: 390, distance: 115.2
click at [364, 390] on ul "Beachfront villas with direct beach access Oceanfront penthouses with panoramic…" at bounding box center [511, 400] width 511 height 76
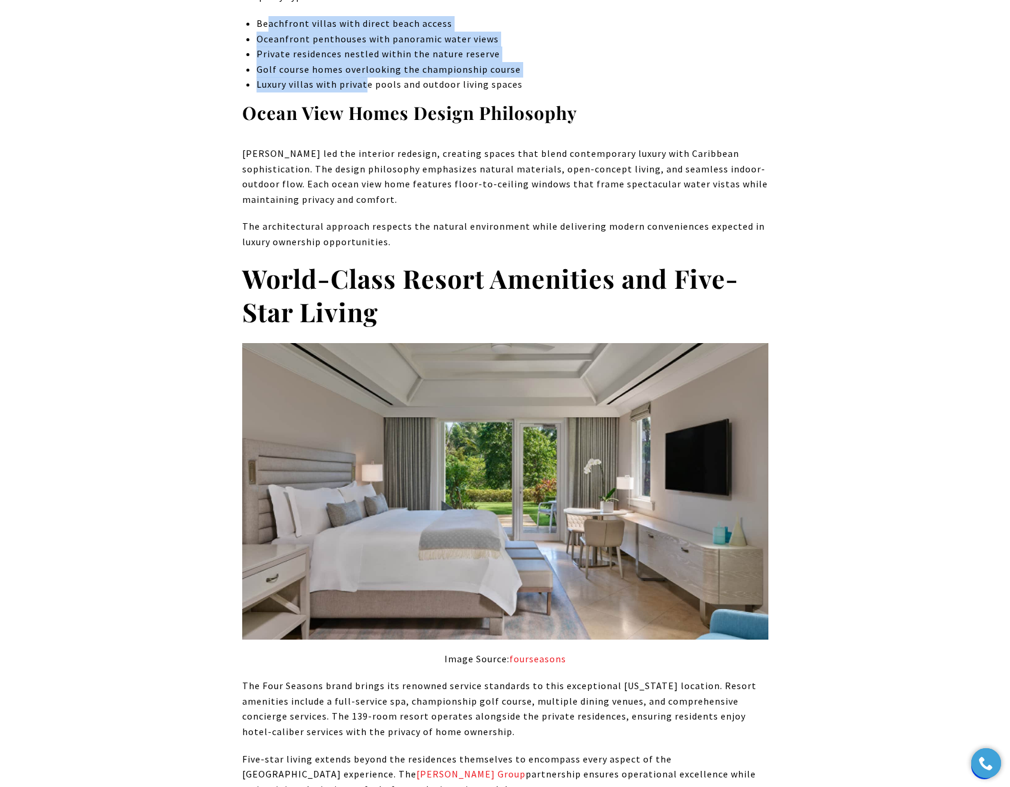
scroll to position [1623, 0]
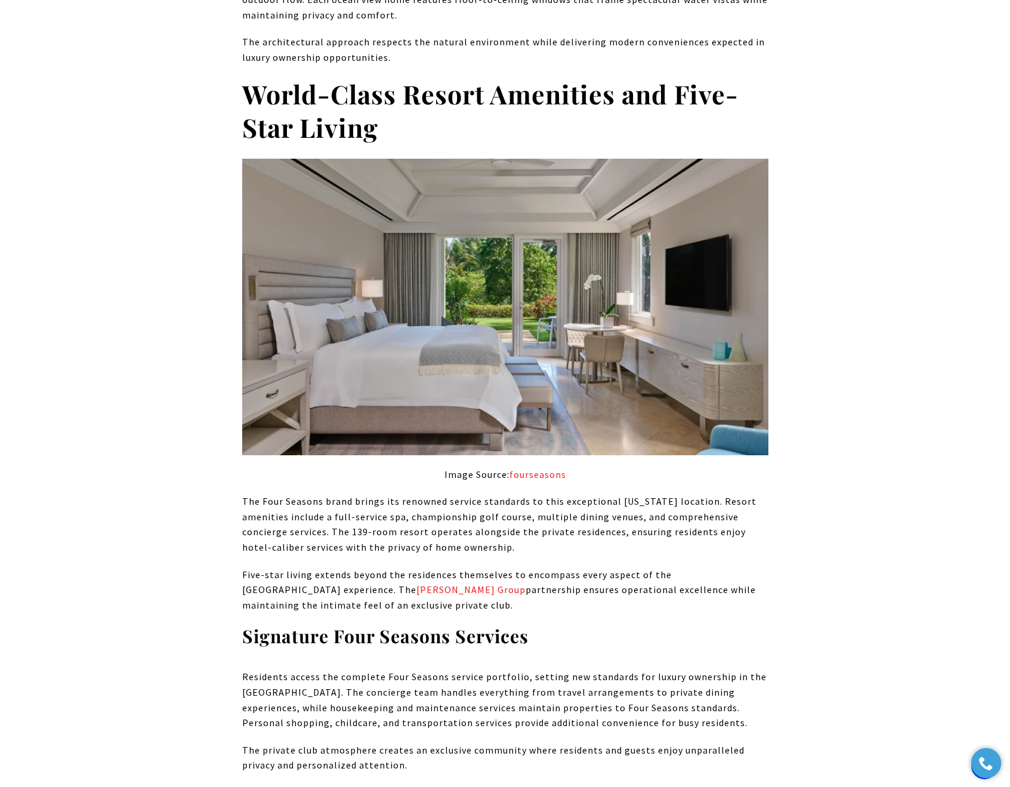
drag, startPoint x: 270, startPoint y: 460, endPoint x: 506, endPoint y: 501, distance: 240.3
click at [506, 501] on p "The Four Seasons brand brings its renowned service standards to this exceptiona…" at bounding box center [505, 524] width 526 height 61
click at [499, 503] on p "The Four Seasons brand brings its renowned service standards to this exceptiona…" at bounding box center [505, 524] width 526 height 61
drag, startPoint x: 499, startPoint y: 503, endPoint x: 331, endPoint y: 485, distance: 169.1
click at [331, 494] on p "The Four Seasons brand brings its renowned service standards to this exceptiona…" at bounding box center [505, 524] width 526 height 61
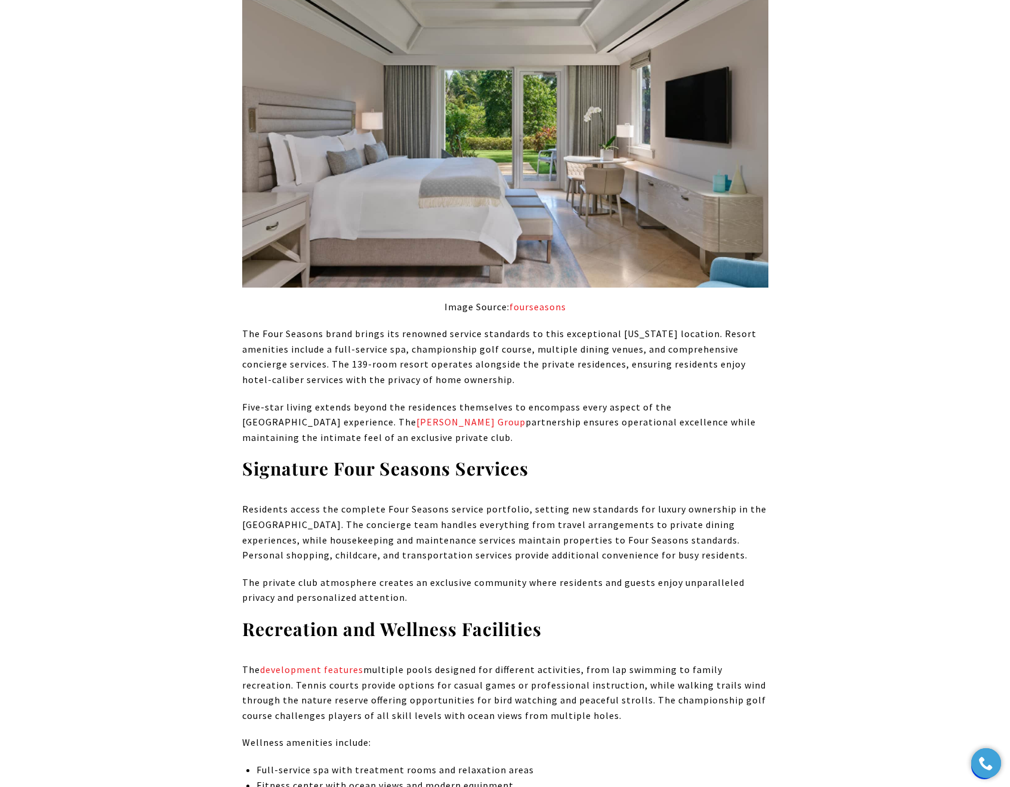
scroll to position [1954, 0]
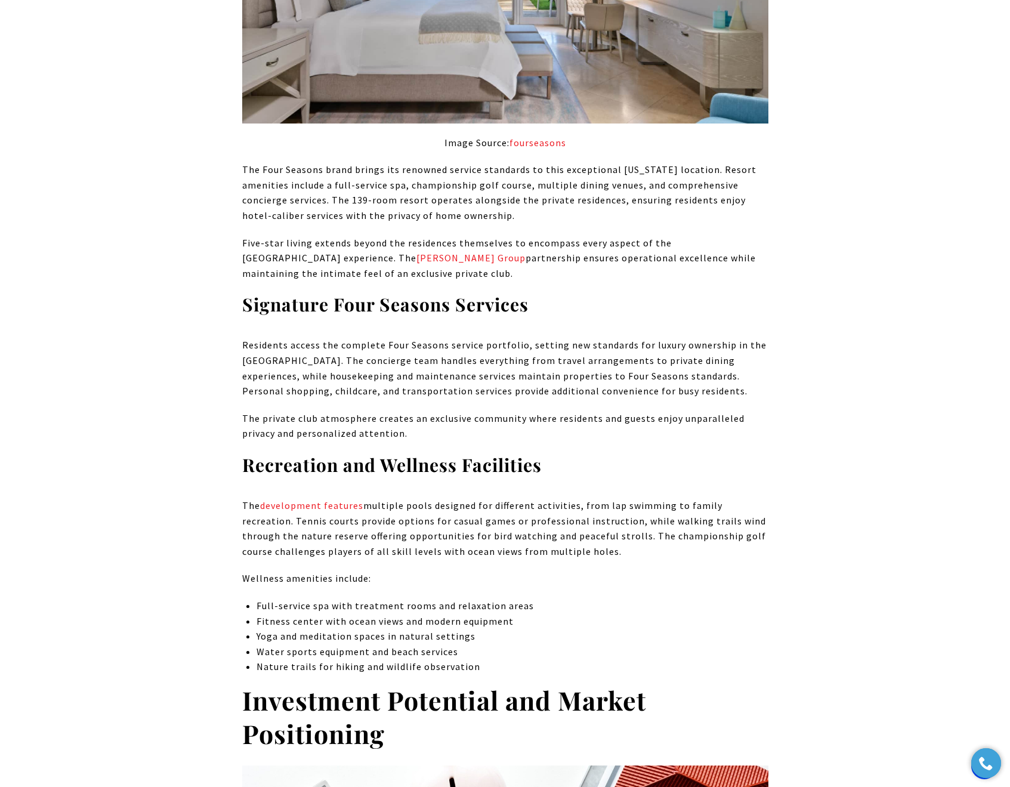
click at [242, 338] on p "Residents access the complete Four Seasons service portfolio, setting new stand…" at bounding box center [505, 368] width 526 height 61
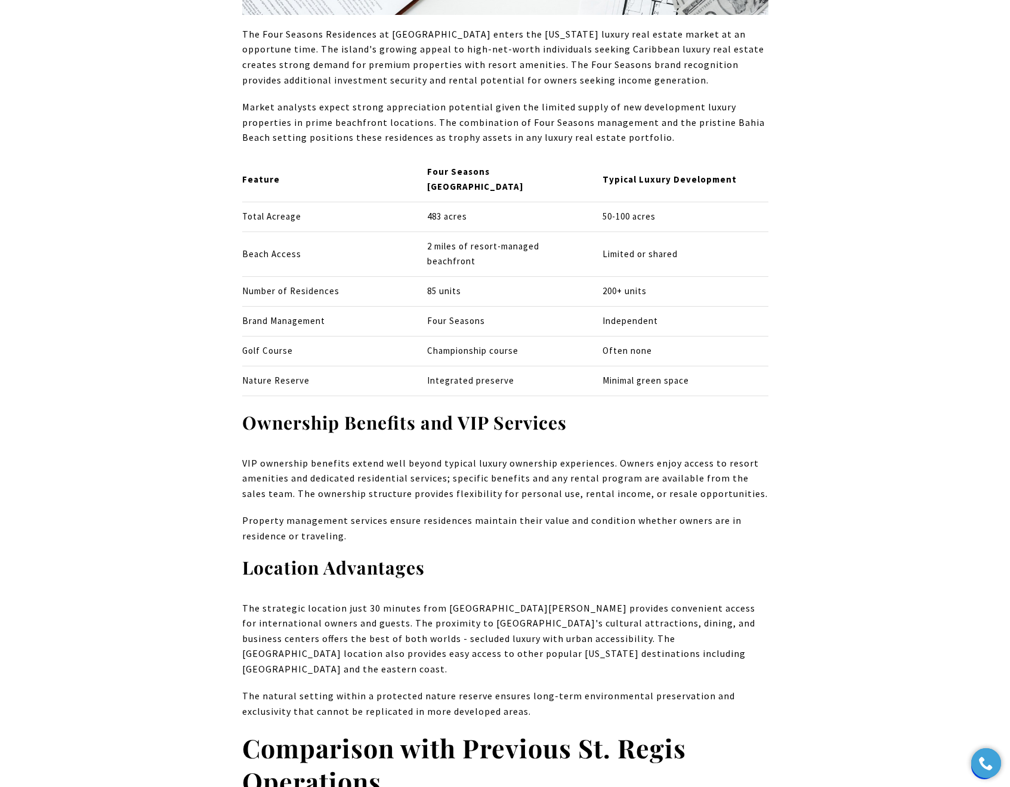
scroll to position [3123, 0]
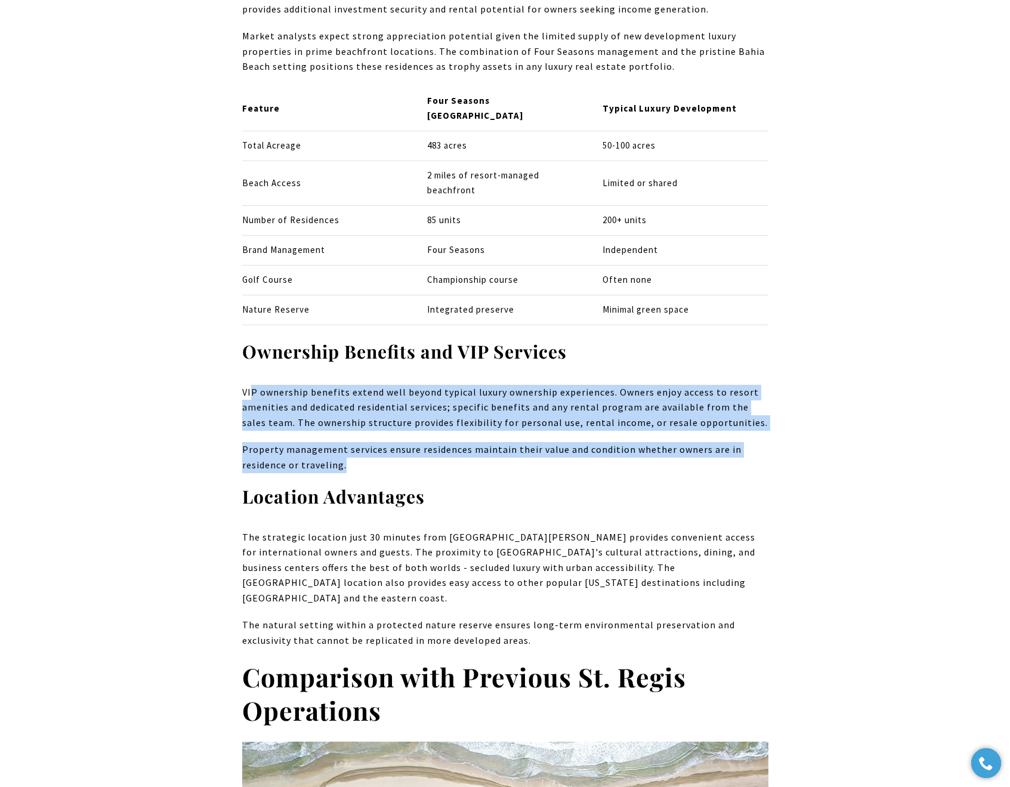
drag, startPoint x: 251, startPoint y: 324, endPoint x: 385, endPoint y: 385, distance: 147.6
click at [385, 385] on div "The [GEOGRAPHIC_DATA] and Private Residences [US_STATE] at [GEOGRAPHIC_DATA] re…" at bounding box center [505, 800] width 526 height 6809
click at [385, 442] on p "Property management services ensure residences maintain their value and conditi…" at bounding box center [505, 457] width 526 height 30
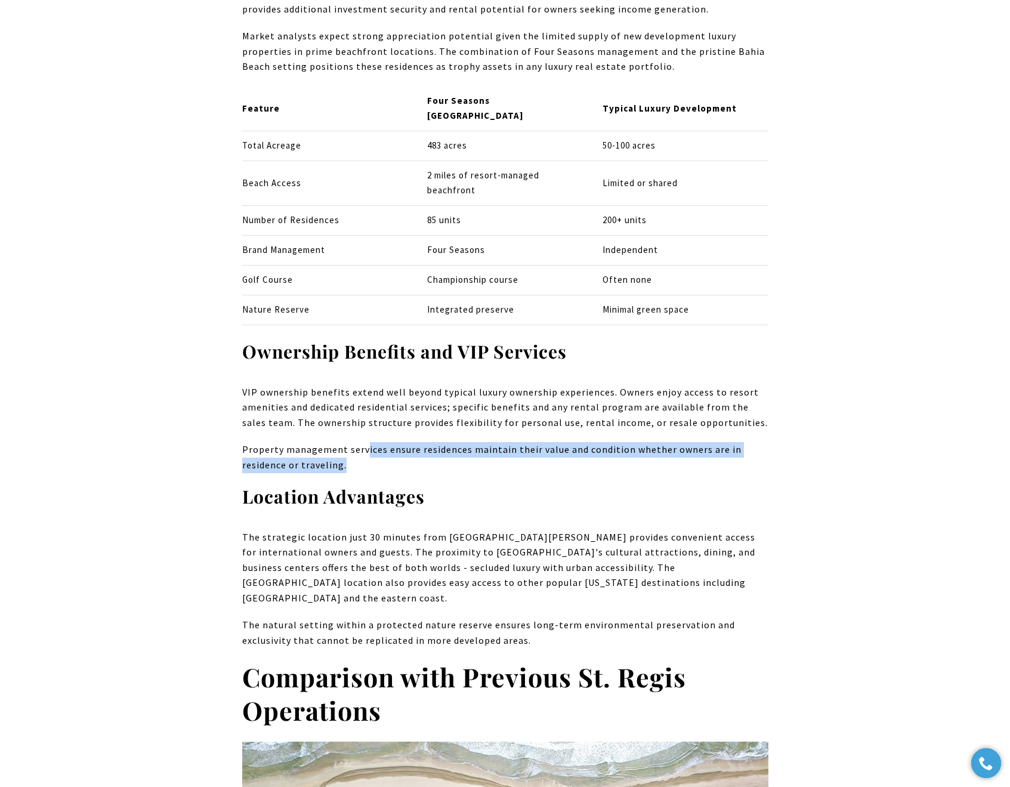
drag, startPoint x: 385, startPoint y: 385, endPoint x: 364, endPoint y: 377, distance: 22.8
click at [364, 442] on p "Property management services ensure residences maintain their value and conditi…" at bounding box center [505, 457] width 526 height 30
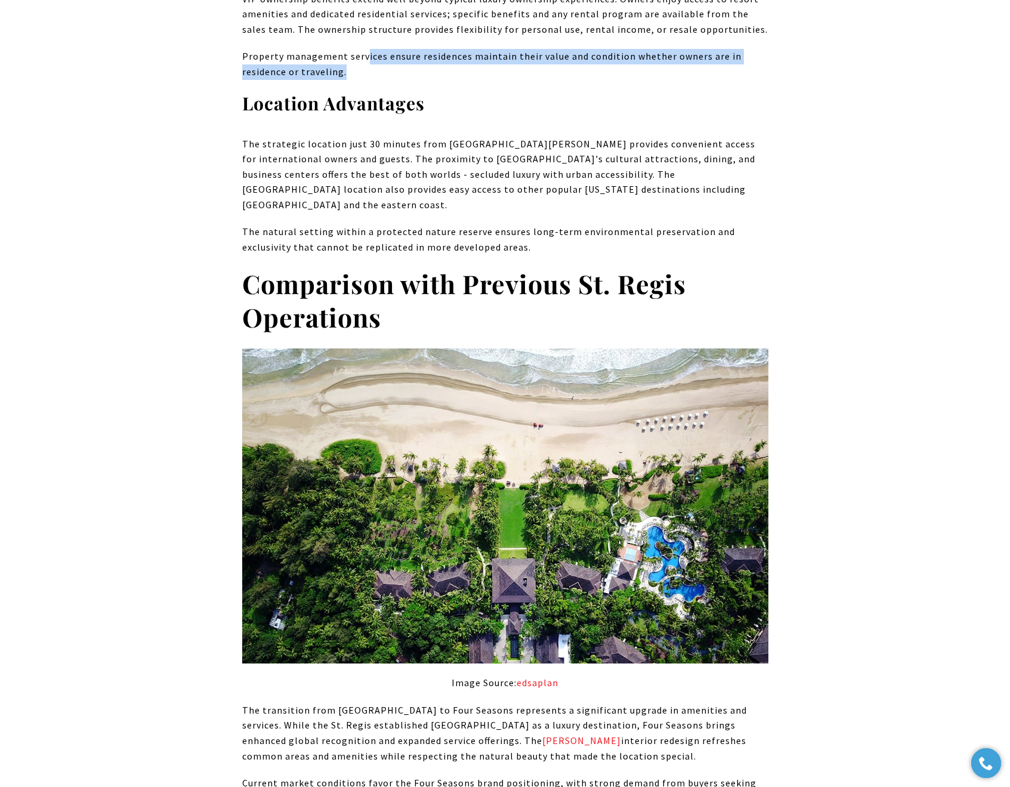
scroll to position [3551, 0]
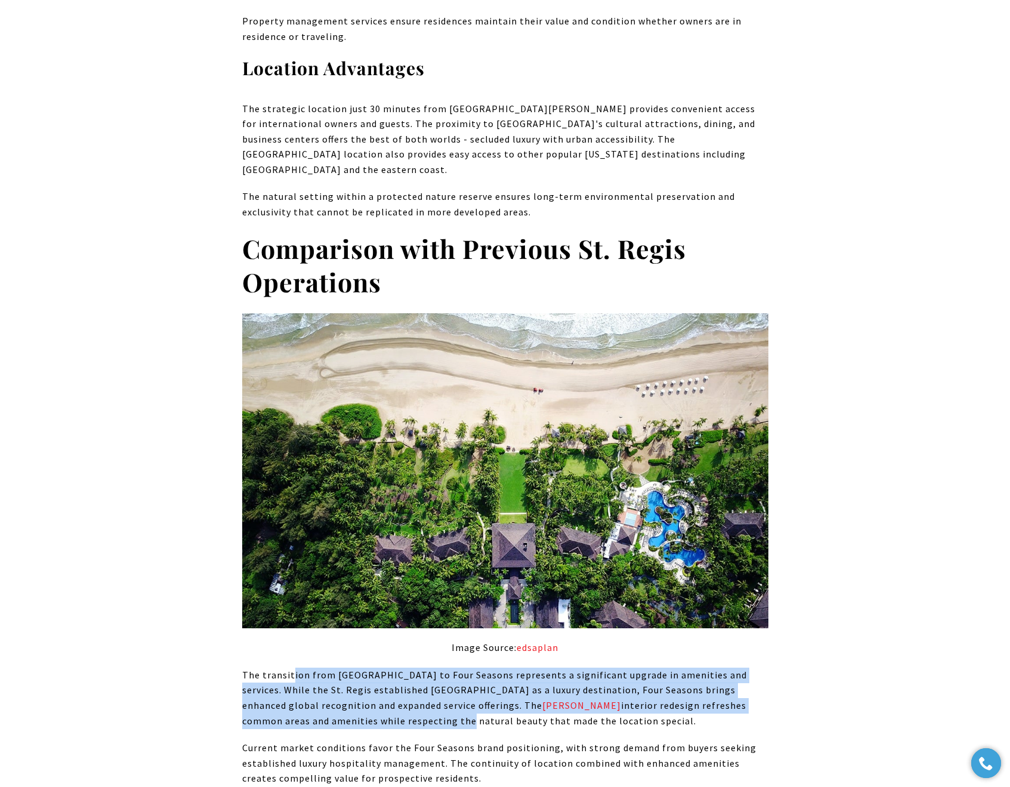
drag, startPoint x: 292, startPoint y: 584, endPoint x: 376, endPoint y: 620, distance: 91.4
click at [376, 667] on p "The transition from [GEOGRAPHIC_DATA] to Four Seasons represents a significant …" at bounding box center [505, 697] width 526 height 61
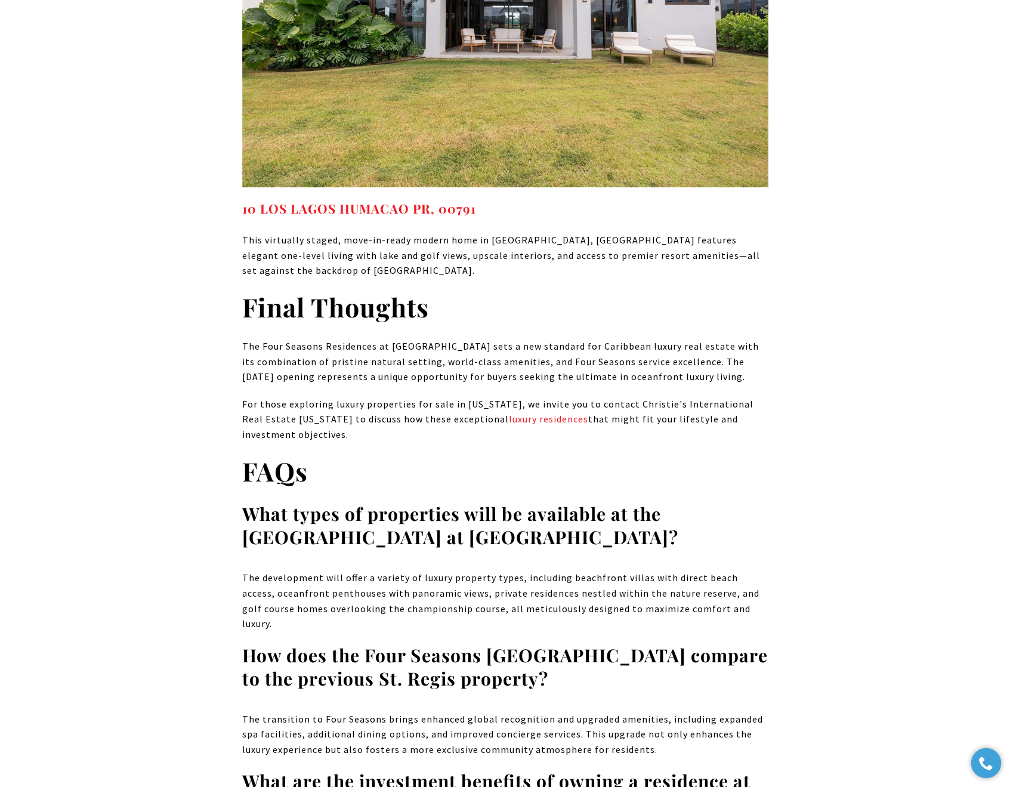
scroll to position [6480, 0]
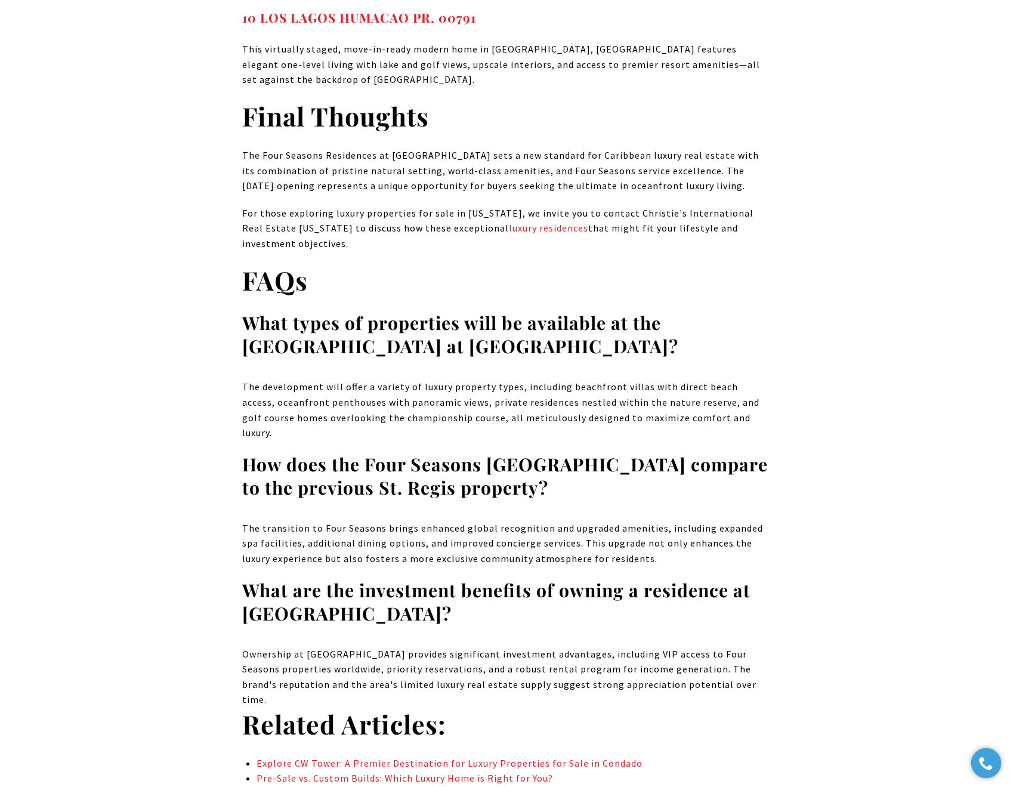
drag, startPoint x: 284, startPoint y: 512, endPoint x: 754, endPoint y: 539, distance: 470.7
click at [754, 646] on p "Ownership at [GEOGRAPHIC_DATA] provides significant investment advantages, incl…" at bounding box center [505, 676] width 526 height 61
drag, startPoint x: 775, startPoint y: 540, endPoint x: 536, endPoint y: 525, distance: 240.2
click at [536, 646] on p "Ownership at [GEOGRAPHIC_DATA] provides significant investment advantages, incl…" at bounding box center [505, 676] width 526 height 61
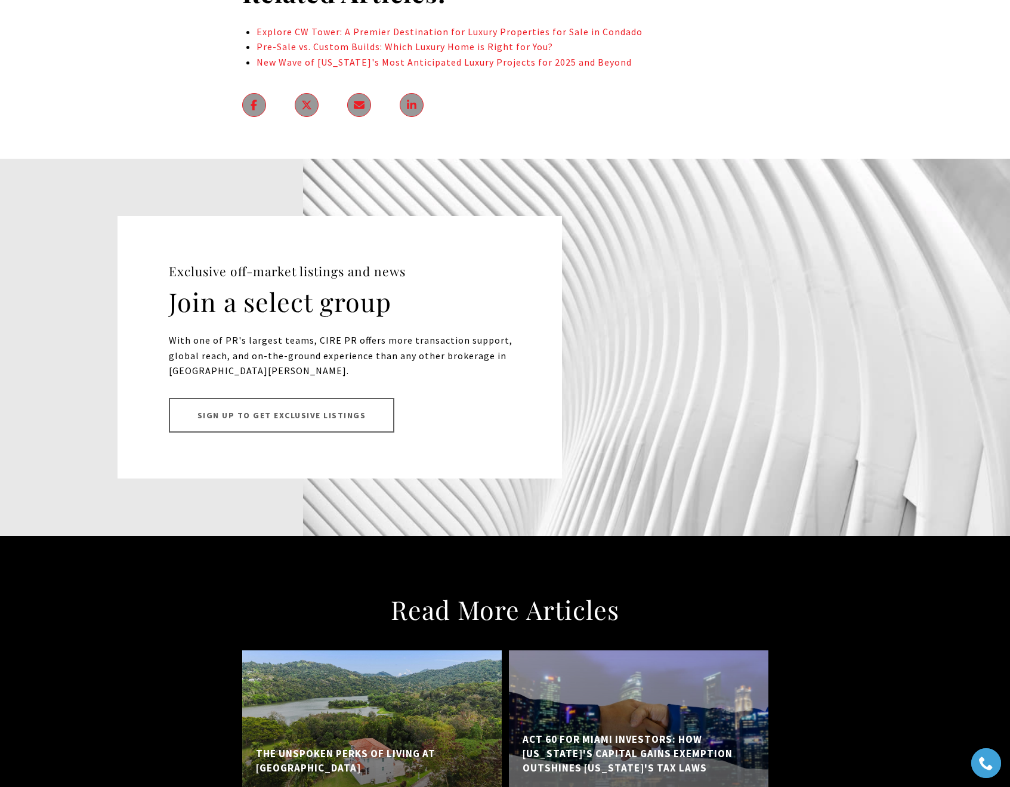
scroll to position [7458, 0]
